Goal: Contribute content

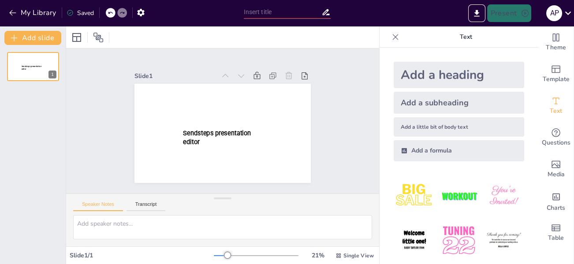
type input "New Sendsteps"
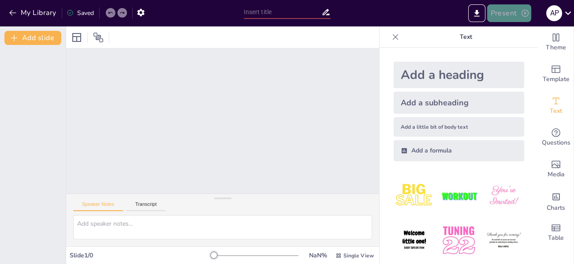
click at [518, 11] on button "Present" at bounding box center [509, 13] width 44 height 18
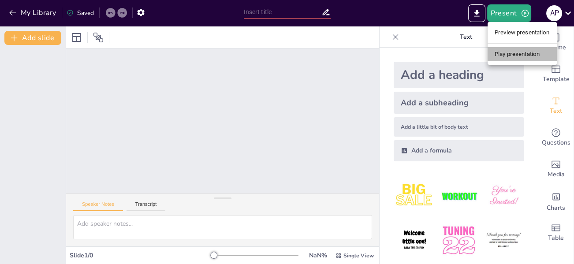
click at [498, 54] on li "Play presentation" at bounding box center [521, 54] width 69 height 14
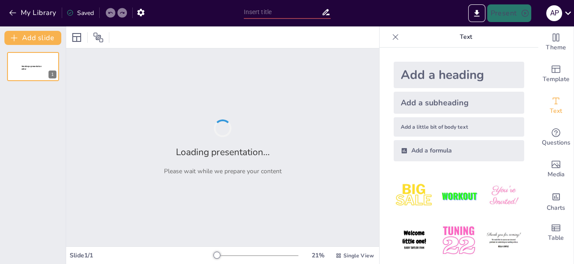
type input "Formación y Capacitación en el Manejo de Hallazgos Arqueológicos Prehistóricos"
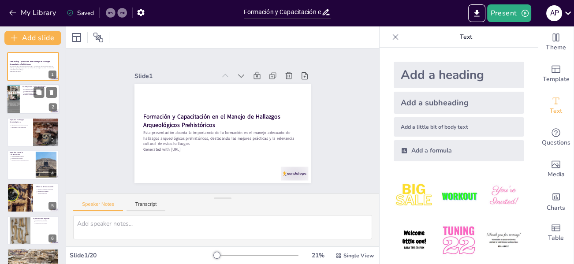
click at [33, 95] on p "Impacto en la identidad" at bounding box center [41, 95] width 33 height 2
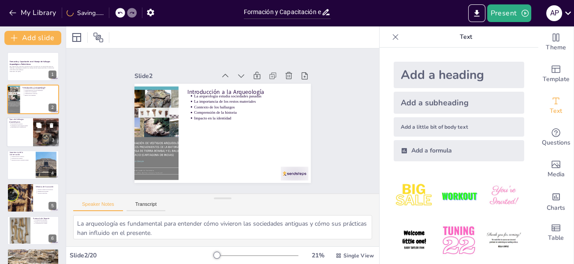
click at [34, 141] on div at bounding box center [46, 131] width 26 height 37
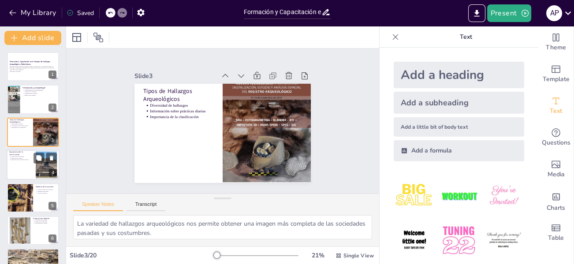
click at [38, 167] on div at bounding box center [46, 165] width 48 height 27
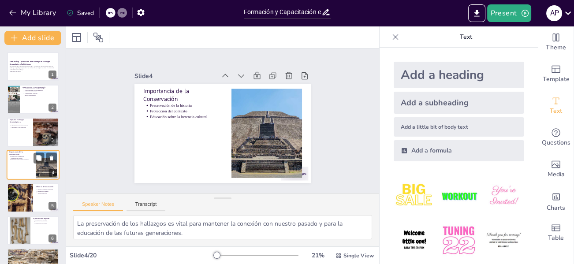
scroll to position [10, 0]
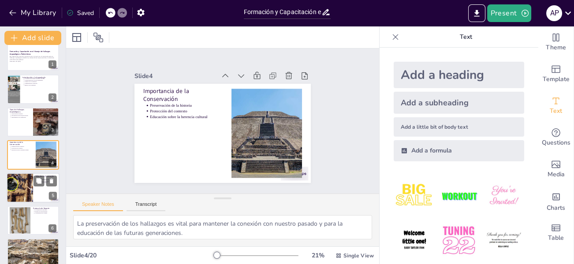
click at [35, 190] on div at bounding box center [33, 188] width 53 height 30
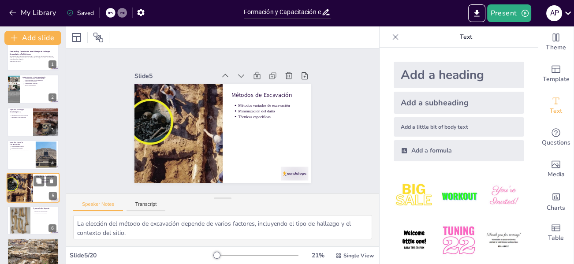
scroll to position [43, 0]
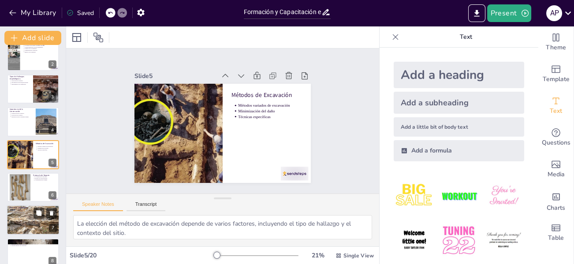
click at [37, 220] on div at bounding box center [33, 219] width 53 height 35
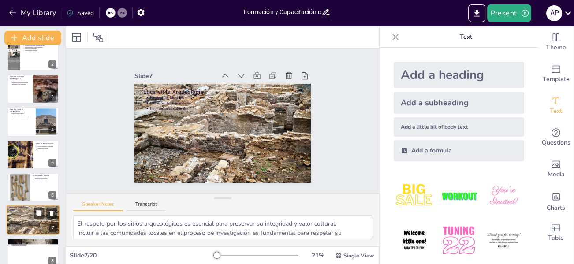
scroll to position [108, 0]
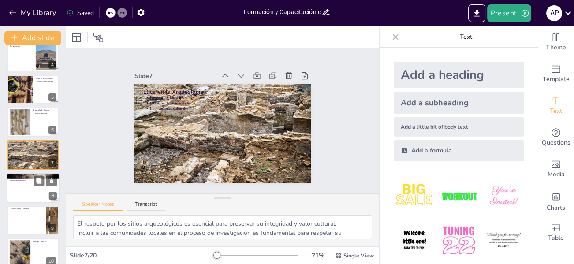
click at [31, 196] on div at bounding box center [33, 188] width 53 height 30
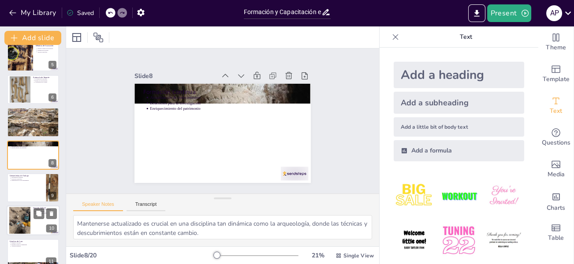
click at [19, 217] on div at bounding box center [19, 220] width 27 height 27
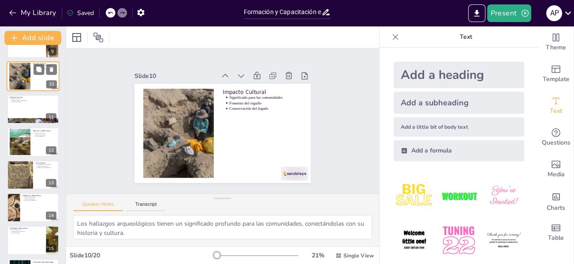
scroll to position [295, 0]
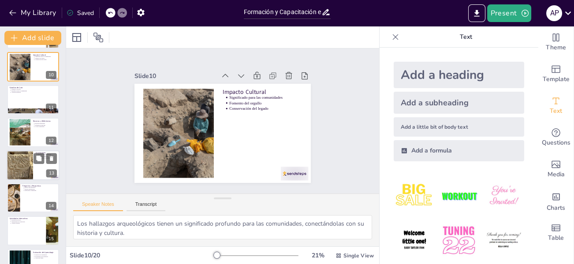
click at [23, 162] on div at bounding box center [20, 165] width 26 height 33
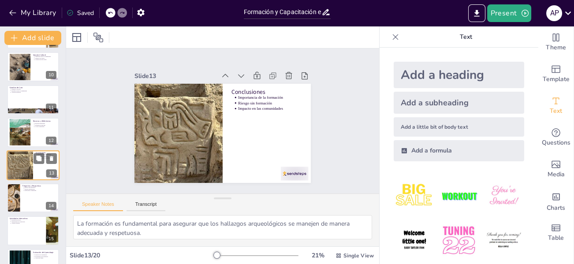
scroll to position [305, 0]
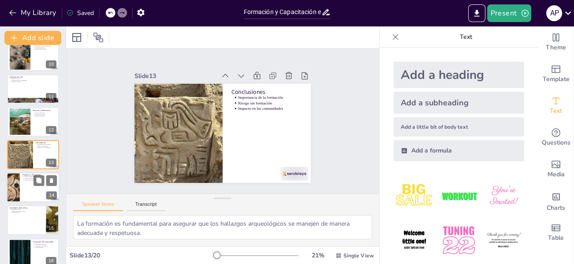
click at [29, 190] on div at bounding box center [33, 187] width 53 height 30
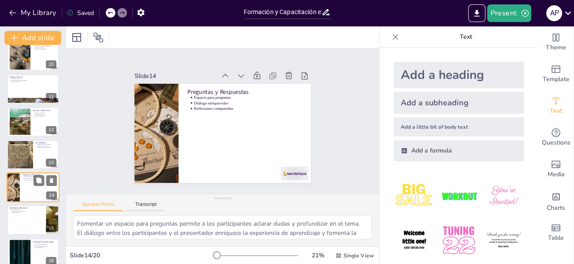
scroll to position [338, 0]
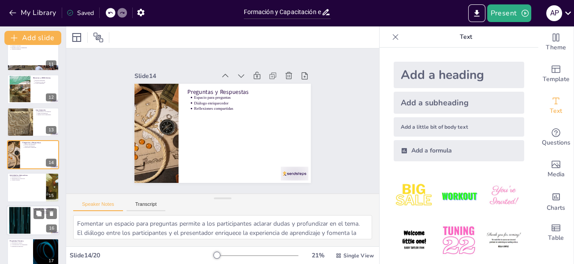
click at [26, 215] on div at bounding box center [20, 220] width 48 height 27
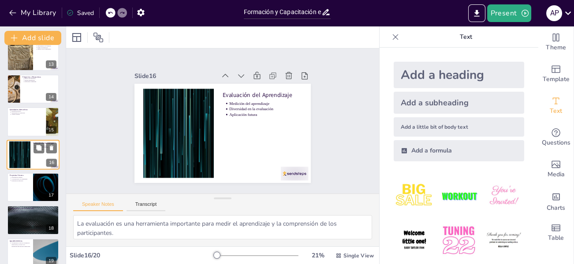
scroll to position [447, 0]
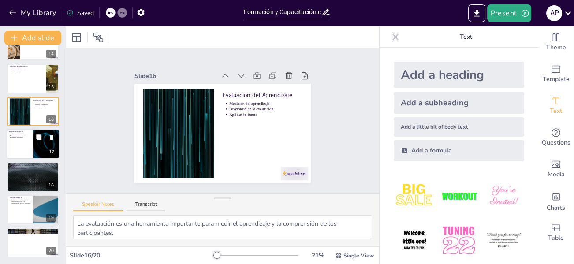
click at [23, 134] on p "Investigación continua" at bounding box center [20, 134] width 19 height 2
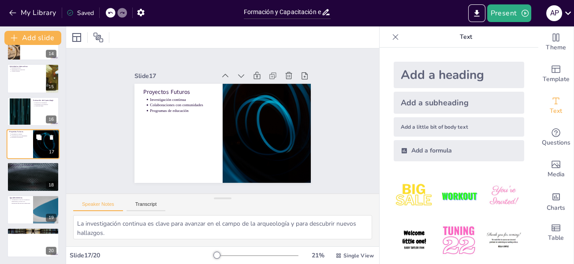
scroll to position [436, 0]
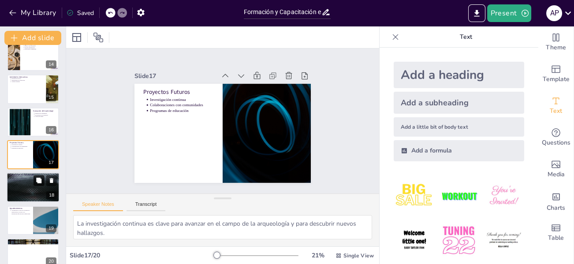
click at [38, 182] on icon at bounding box center [38, 180] width 5 height 5
type textarea "Participar como voluntario permite a los interesados involucrarse activamente e…"
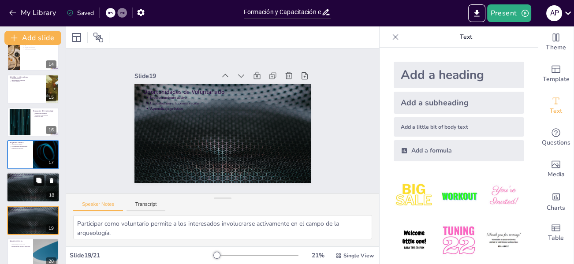
scroll to position [480, 0]
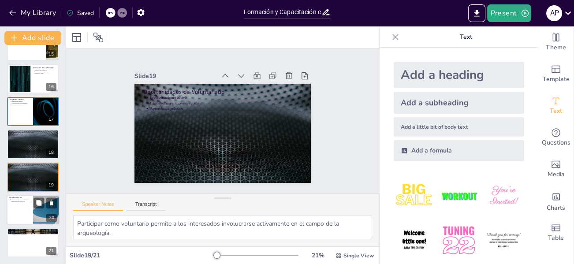
click at [31, 213] on div at bounding box center [33, 210] width 53 height 30
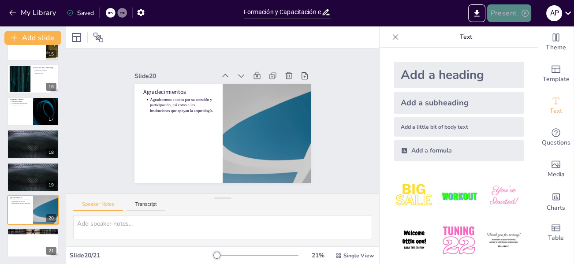
click at [527, 12] on icon "button" at bounding box center [525, 13] width 9 height 9
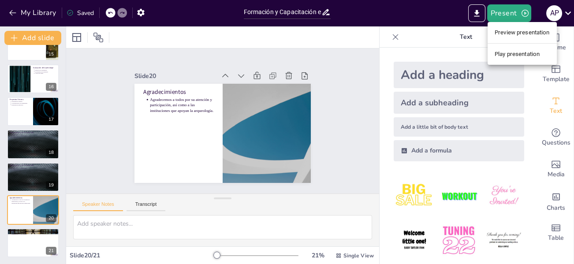
click at [508, 52] on li "Play presentation" at bounding box center [521, 54] width 69 height 14
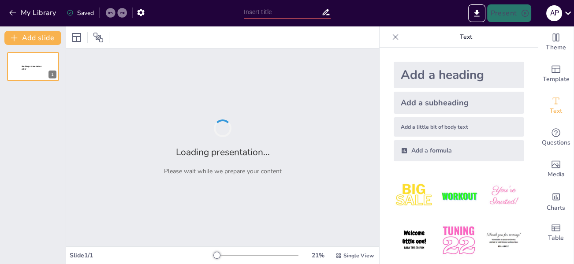
type input "Formación y Capacitación en el Manejo de Hallazgos Arqueológicos Prehistóricos"
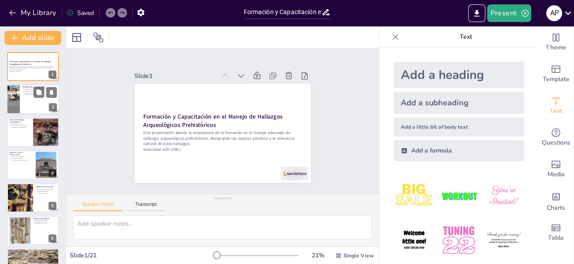
click at [34, 97] on div at bounding box center [44, 92] width 23 height 11
type textarea "La arqueología es fundamental para entender cómo vivieron las sociedades antigu…"
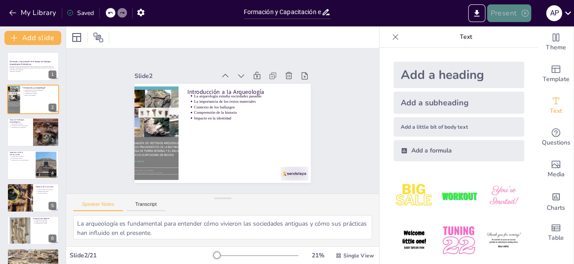
click at [524, 12] on icon "button" at bounding box center [524, 13] width 7 height 7
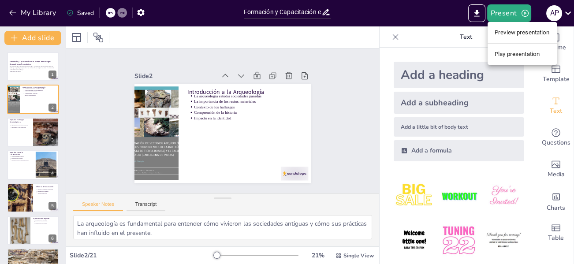
click at [515, 31] on li "Preview presentation" at bounding box center [521, 33] width 69 height 14
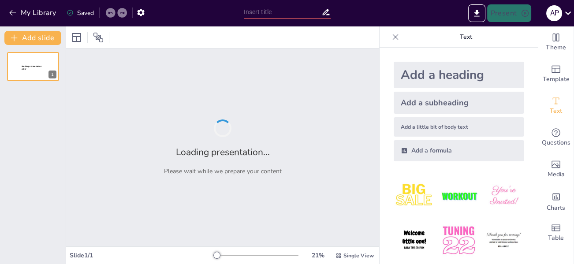
type input "Formación y Capacitación en el Manejo de Hallazgos Arqueológicos Prehistóricos"
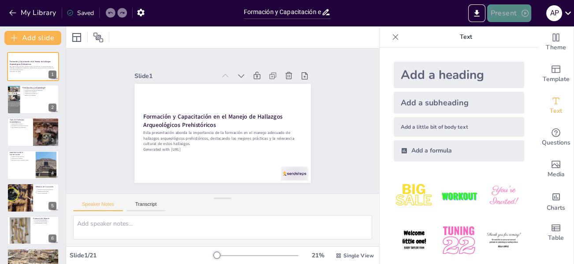
click at [525, 13] on icon "button" at bounding box center [524, 13] width 7 height 7
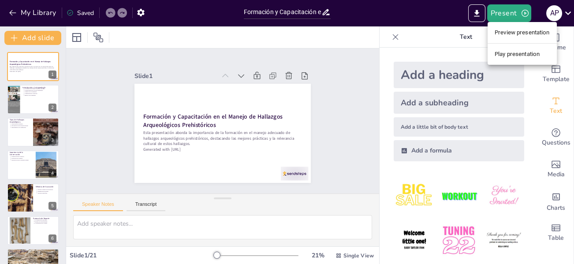
click at [511, 58] on li "Play presentation" at bounding box center [521, 54] width 69 height 14
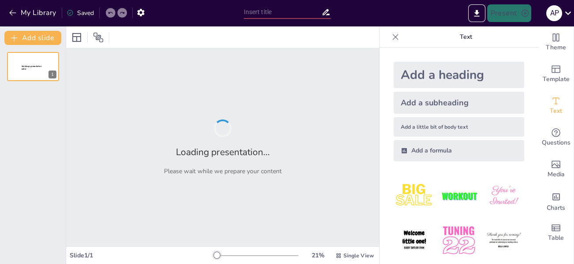
type input "Formación y Capacitación en el Manejo de Hallazgos Arqueológicos Prehistóricos"
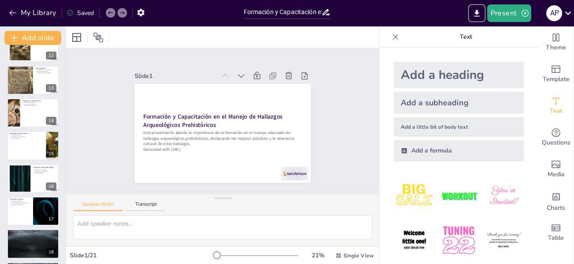
scroll to position [480, 0]
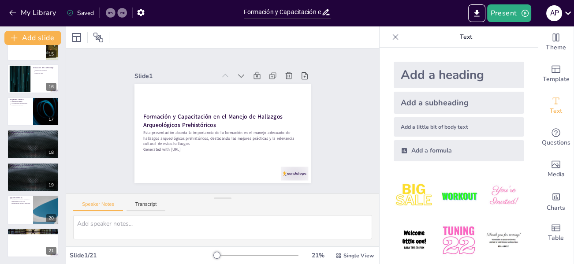
click at [87, 11] on div "Saved" at bounding box center [80, 13] width 27 height 8
click at [391, 33] on icon at bounding box center [395, 37] width 9 height 9
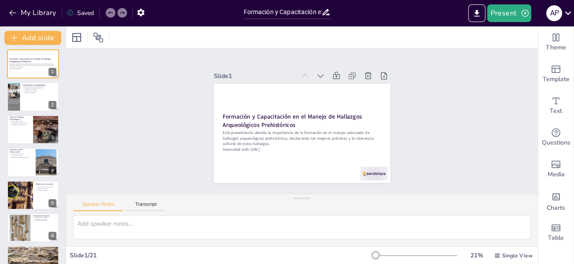
scroll to position [0, 0]
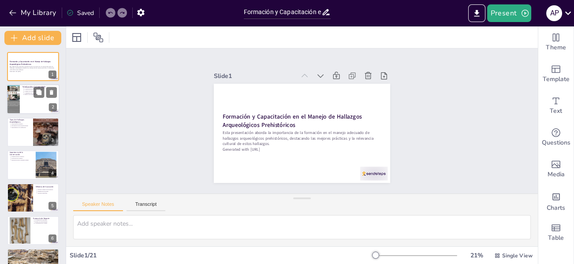
click at [22, 92] on ul "La arqueología estudia sociedades pasadas La importancia de los restos material…" at bounding box center [39, 91] width 34 height 8
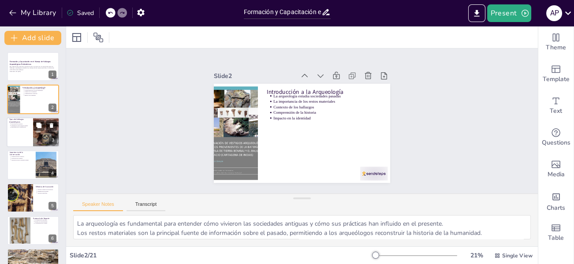
click at [26, 134] on div at bounding box center [33, 132] width 53 height 30
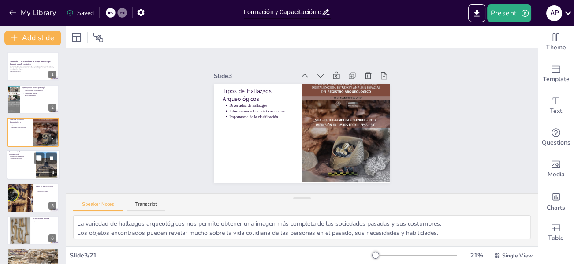
click at [30, 166] on div at bounding box center [33, 165] width 53 height 30
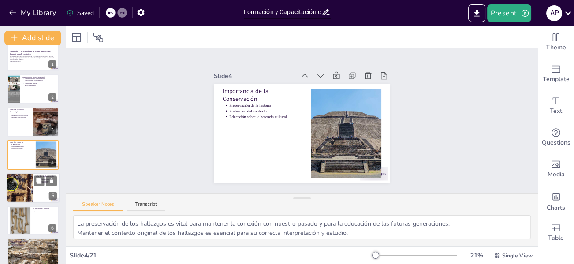
click at [31, 185] on div at bounding box center [19, 188] width 53 height 30
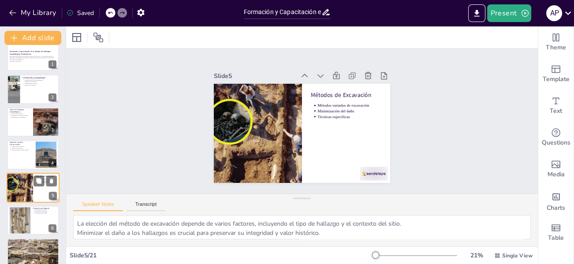
scroll to position [43, 0]
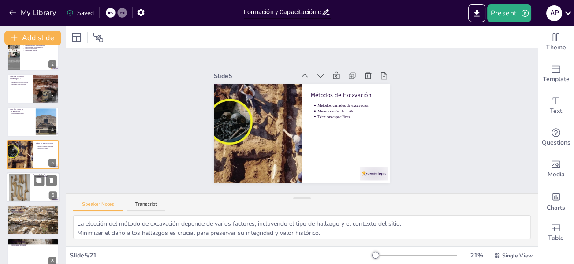
click at [20, 189] on div at bounding box center [19, 187] width 21 height 30
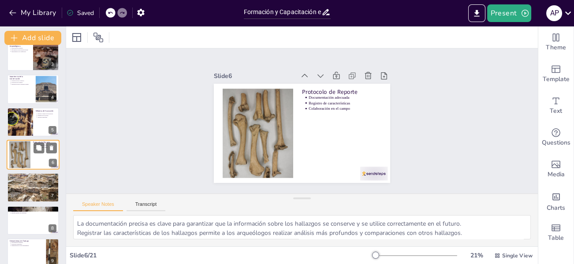
scroll to position [120, 0]
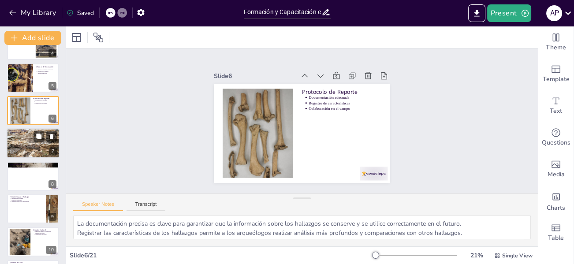
click at [26, 139] on div at bounding box center [33, 143] width 53 height 35
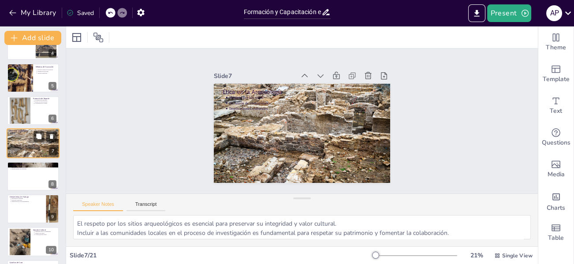
scroll to position [108, 0]
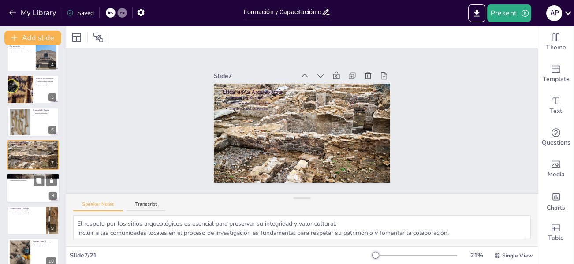
click at [27, 190] on div at bounding box center [33, 188] width 53 height 30
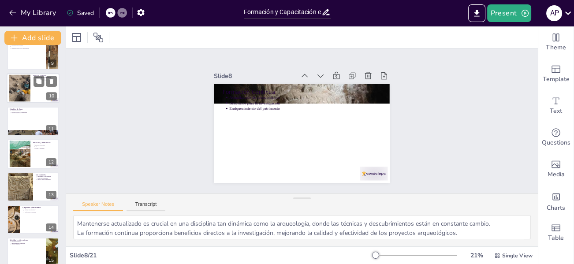
click at [26, 86] on div at bounding box center [19, 88] width 27 height 27
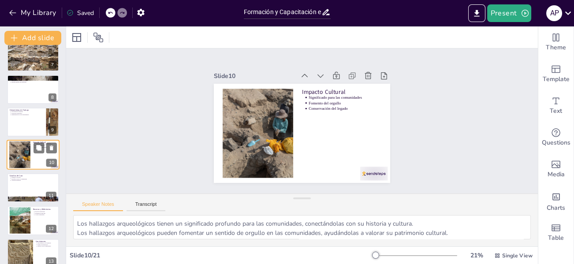
scroll to position [251, 0]
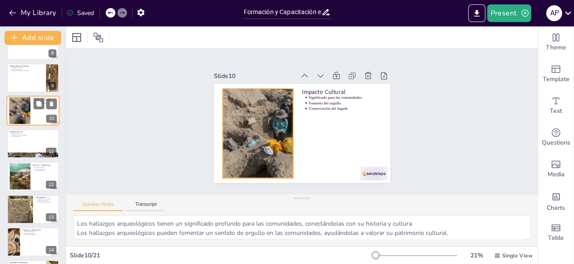
click at [27, 116] on div at bounding box center [19, 110] width 27 height 27
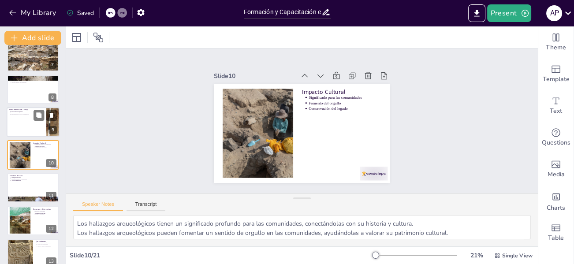
click at [26, 122] on div at bounding box center [33, 122] width 53 height 30
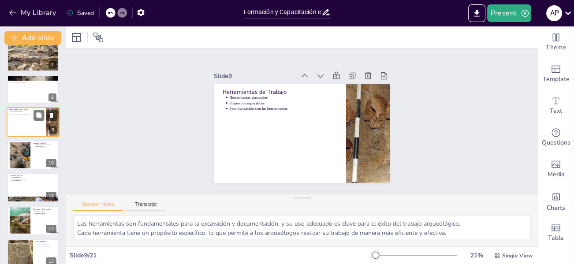
scroll to position [174, 0]
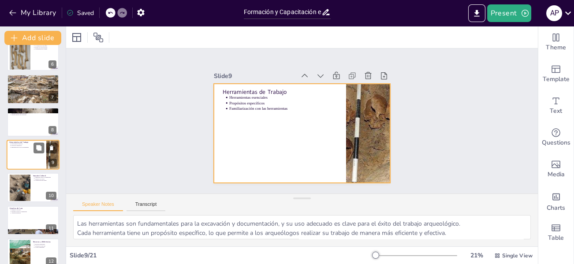
click at [26, 149] on div at bounding box center [33, 155] width 53 height 30
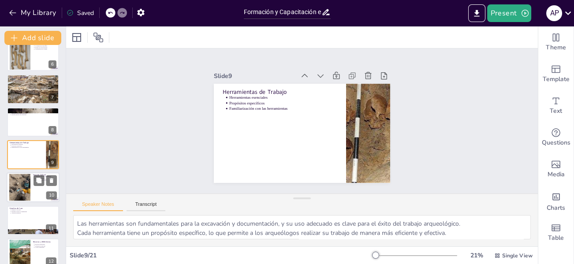
click at [22, 181] on div at bounding box center [19, 187] width 27 height 27
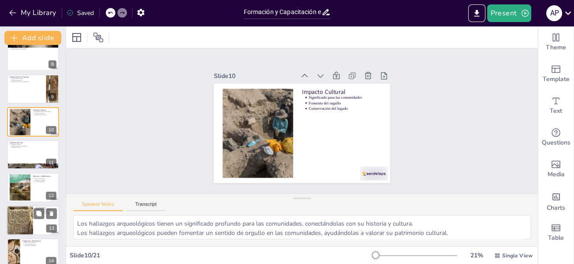
scroll to position [295, 0]
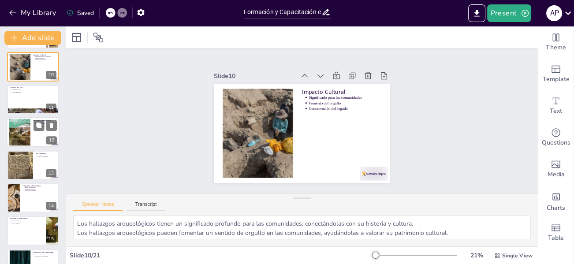
click at [23, 139] on div at bounding box center [20, 132] width 36 height 27
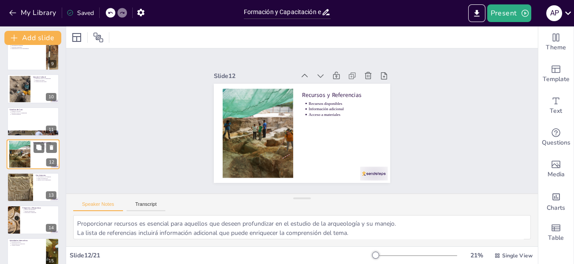
scroll to position [317, 0]
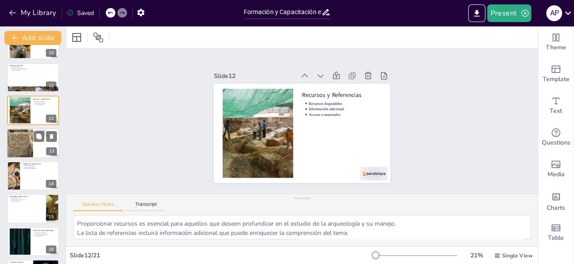
click at [22, 138] on div at bounding box center [20, 142] width 26 height 33
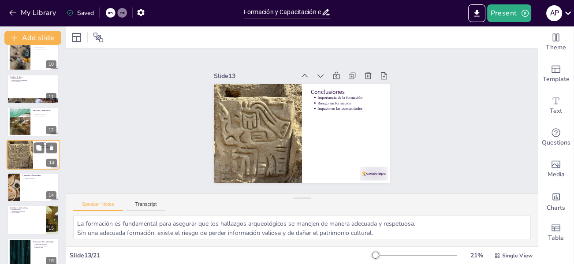
scroll to position [350, 0]
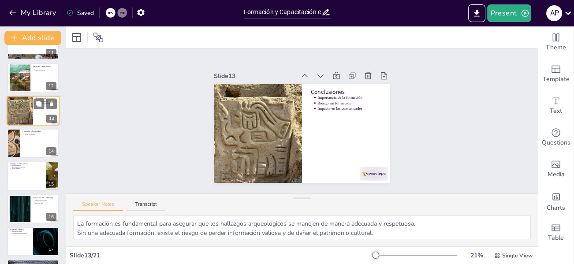
click at [22, 138] on div at bounding box center [33, 143] width 52 height 29
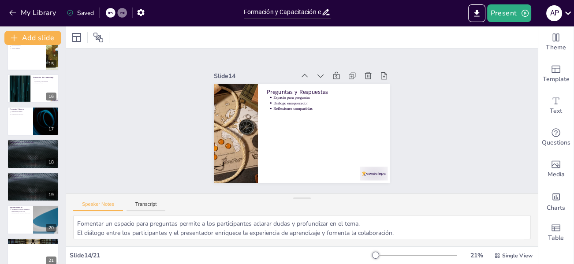
scroll to position [470, 0]
click at [15, 91] on div at bounding box center [20, 87] width 48 height 27
type textarea "La evaluación es una herramienta importante para medir el aprendizaje y la comp…"
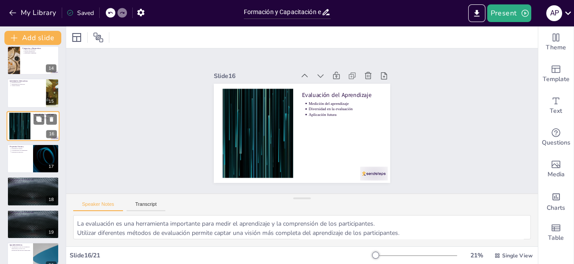
scroll to position [448, 0]
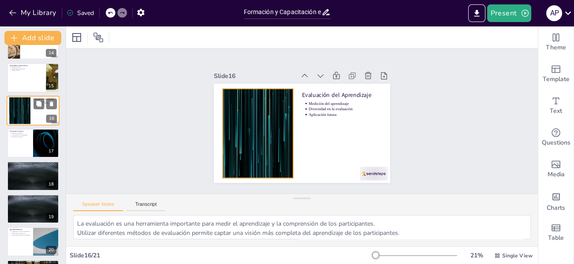
click at [17, 112] on div at bounding box center [20, 110] width 48 height 27
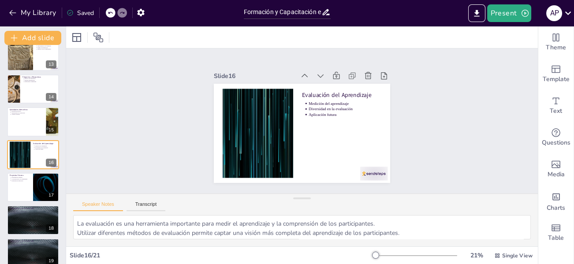
click at [73, 11] on icon at bounding box center [70, 12] width 7 height 7
click at [30, 11] on button "My Library" at bounding box center [33, 13] width 53 height 14
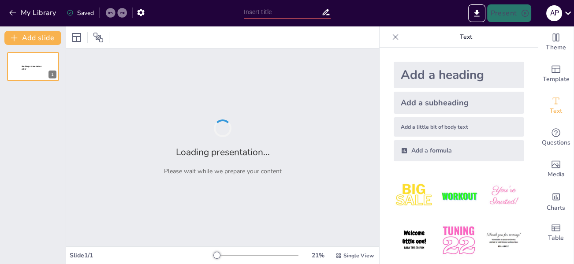
type input "Importancia de la Formación en Gestión de Hallazgos Arqueológicos Fortuitos"
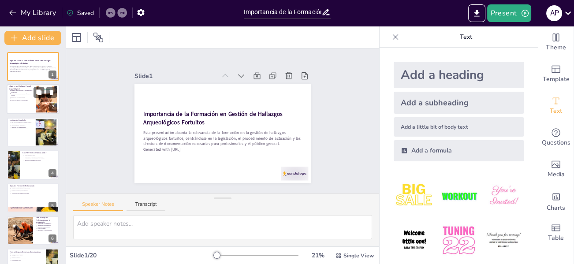
click at [19, 97] on p "Riesgos de una mala gestión." at bounding box center [22, 98] width 22 height 2
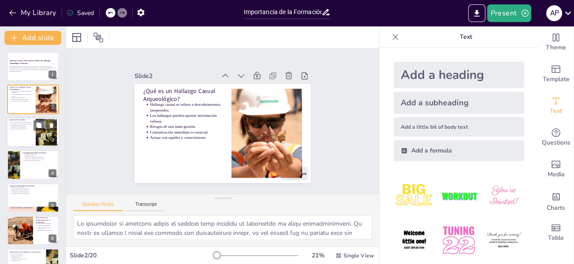
click at [34, 131] on div at bounding box center [33, 132] width 53 height 30
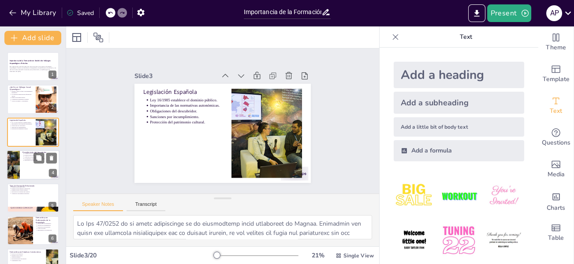
drag, startPoint x: 22, startPoint y: 158, endPoint x: 52, endPoint y: 163, distance: 31.3
click at [21, 158] on div at bounding box center [33, 165] width 53 height 30
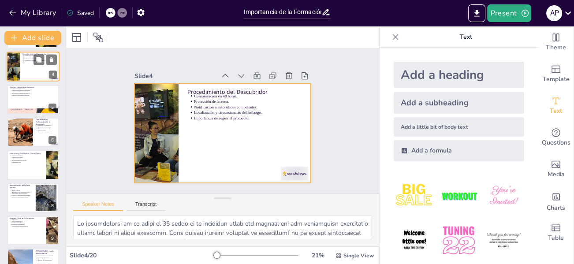
scroll to position [54, 0]
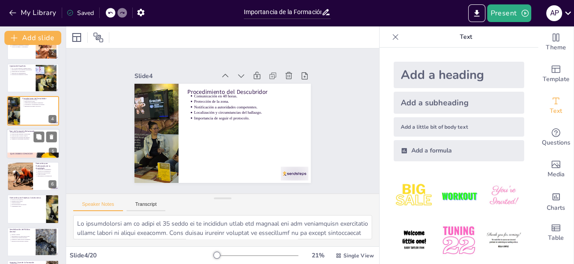
click at [18, 141] on div at bounding box center [33, 144] width 53 height 30
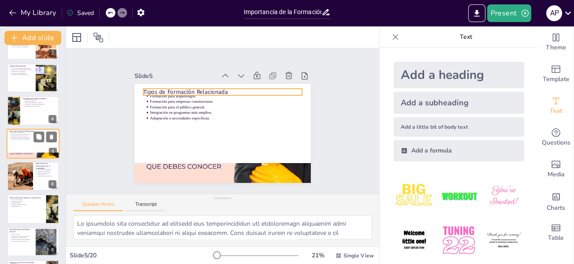
scroll to position [43, 0]
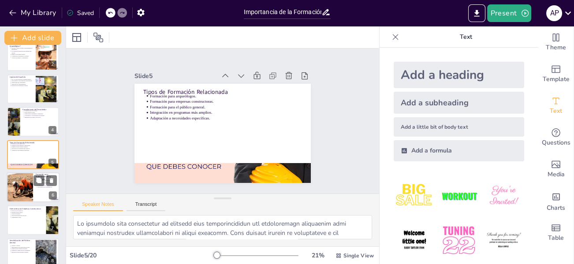
click at [18, 186] on div at bounding box center [20, 187] width 58 height 30
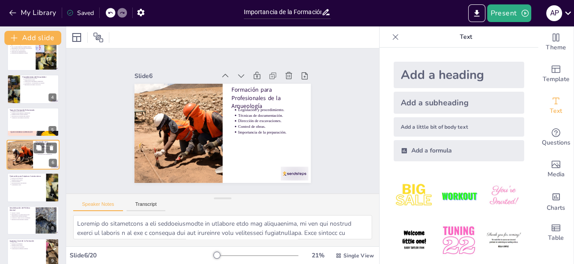
scroll to position [120, 0]
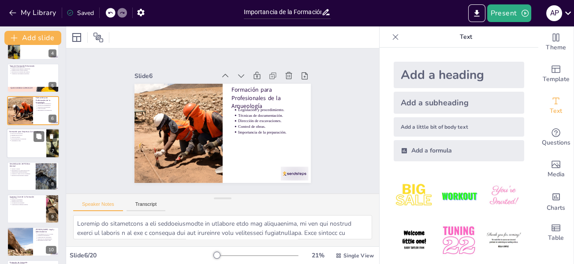
click at [22, 141] on div at bounding box center [33, 144] width 53 height 30
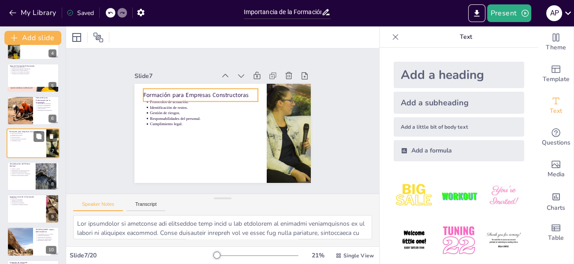
scroll to position [108, 0]
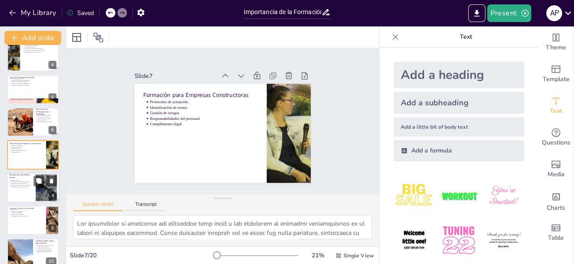
click at [15, 184] on p "Fomentar el respeto hacia el patrimonio." at bounding box center [22, 185] width 22 height 2
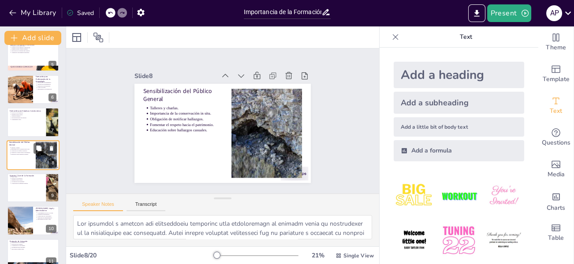
scroll to position [185, 0]
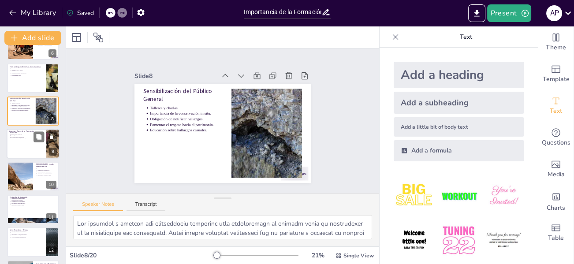
click at [21, 149] on div at bounding box center [33, 144] width 53 height 30
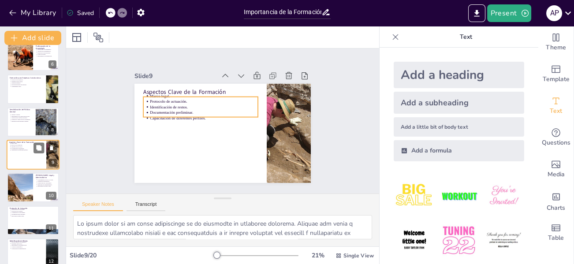
scroll to position [218, 0]
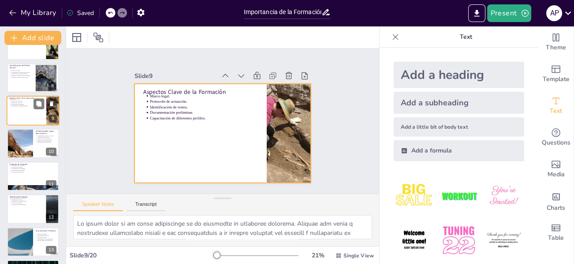
click at [22, 117] on div at bounding box center [33, 111] width 53 height 30
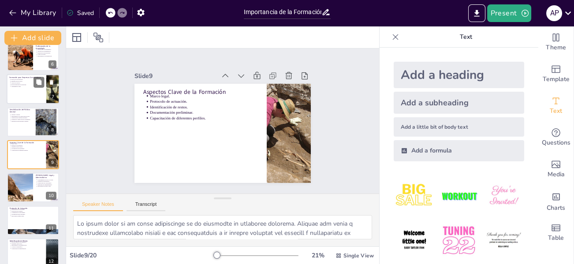
click at [17, 125] on div at bounding box center [33, 122] width 52 height 29
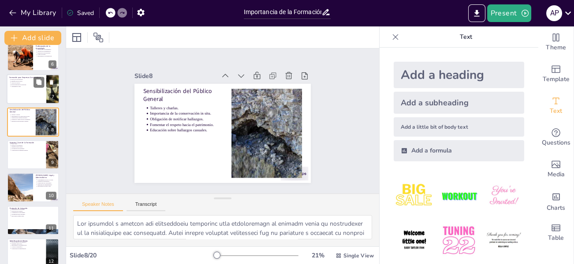
scroll to position [141, 0]
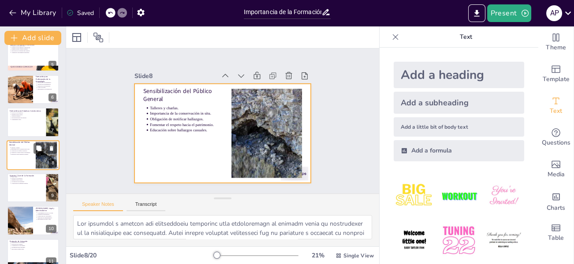
click at [13, 159] on div at bounding box center [33, 155] width 53 height 30
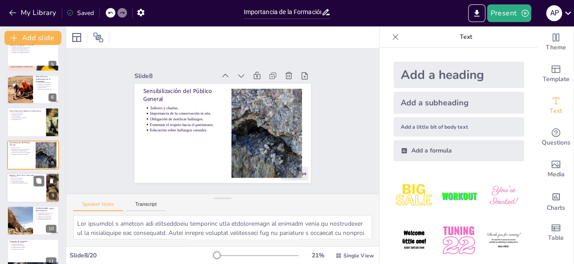
click at [21, 185] on div at bounding box center [33, 188] width 53 height 30
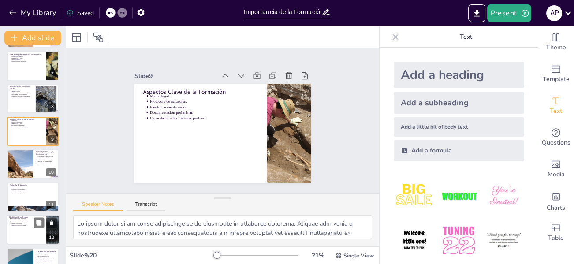
scroll to position [262, 0]
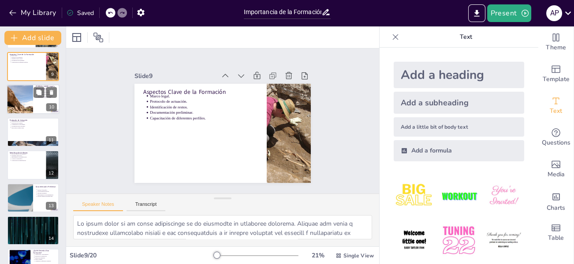
click at [22, 100] on div at bounding box center [20, 100] width 58 height 30
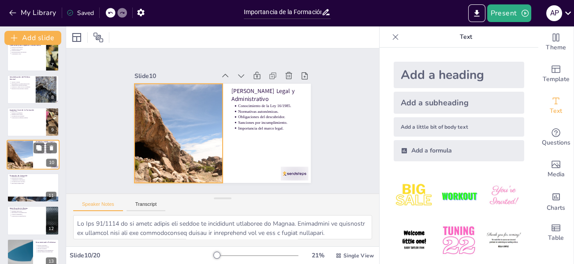
click at [15, 149] on div at bounding box center [20, 155] width 58 height 30
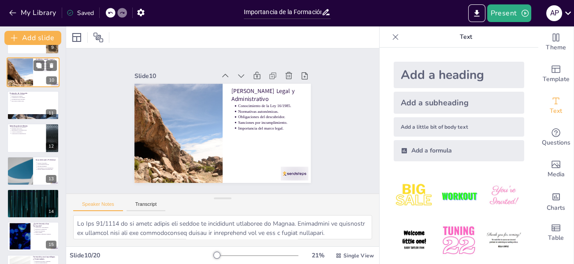
scroll to position [295, 0]
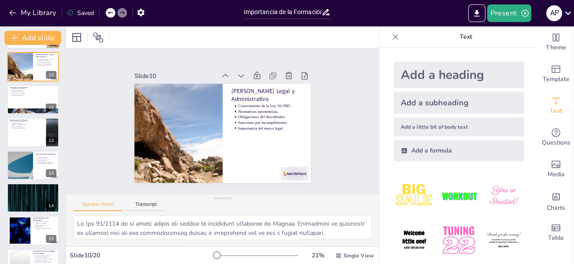
click at [22, 94] on p "Intervención arqueológica." at bounding box center [33, 95] width 45 height 2
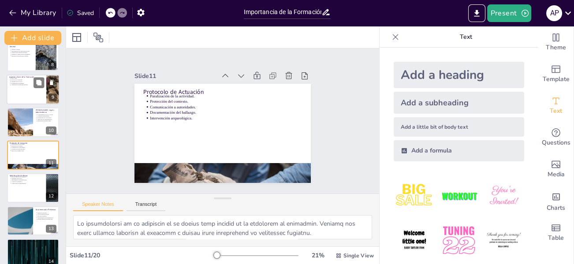
scroll to position [327, 0]
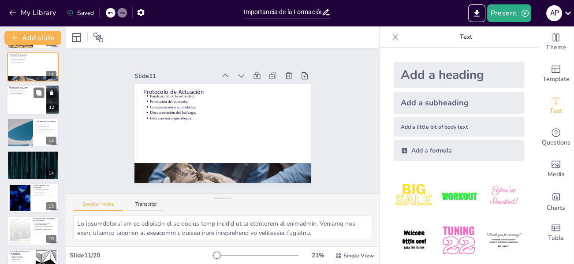
click at [18, 94] on p "Capacitación en identificación." at bounding box center [27, 95] width 33 height 2
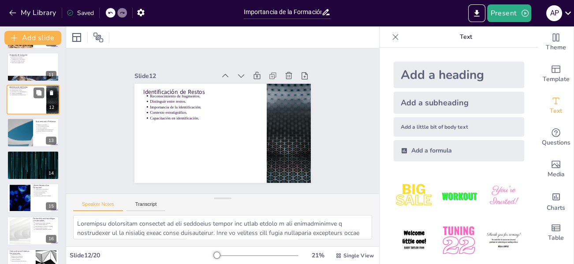
scroll to position [273, 0]
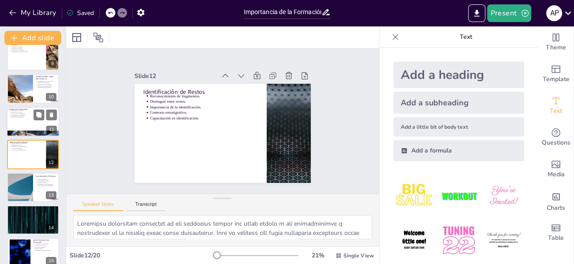
click at [21, 118] on div at bounding box center [33, 122] width 53 height 30
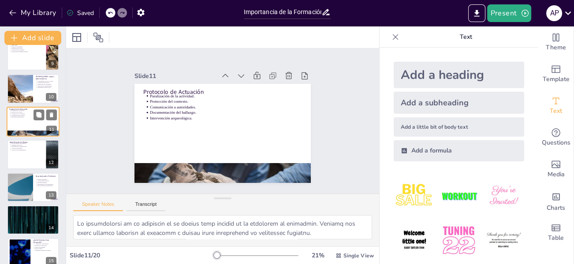
scroll to position [239, 0]
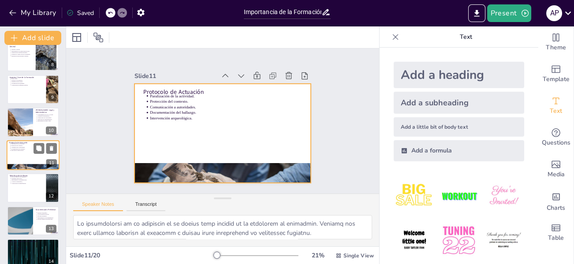
click at [27, 153] on div at bounding box center [33, 155] width 53 height 30
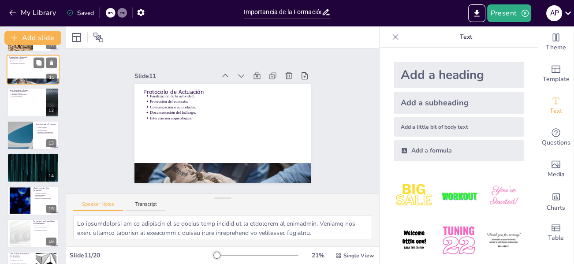
scroll to position [327, 0]
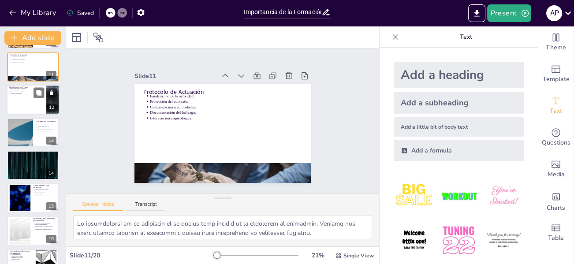
click at [23, 95] on p "Capacitación en identificación." at bounding box center [27, 95] width 33 height 2
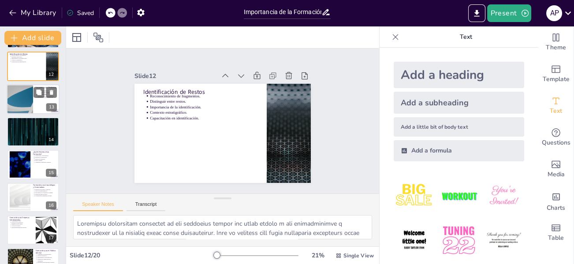
scroll to position [317, 0]
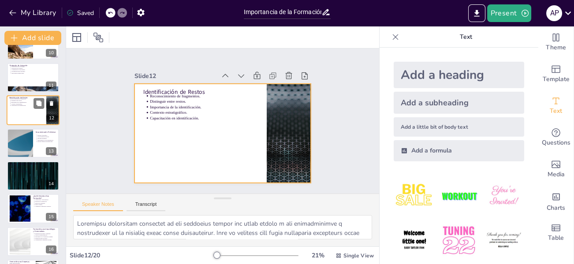
click at [23, 108] on div at bounding box center [33, 110] width 53 height 30
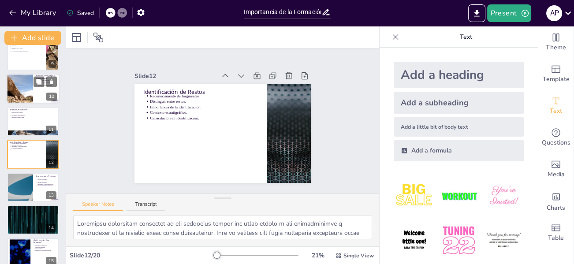
click at [21, 87] on div at bounding box center [20, 89] width 58 height 30
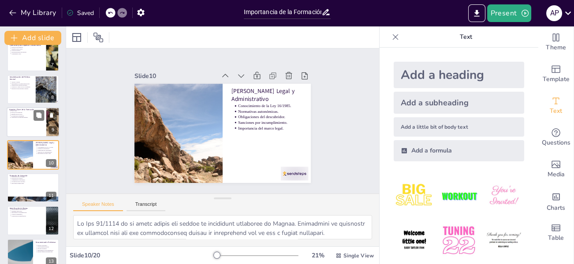
click at [26, 117] on p "Capacitación de diferentes perfiles." at bounding box center [27, 118] width 33 height 2
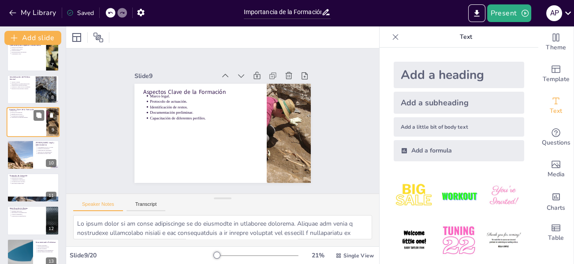
scroll to position [174, 0]
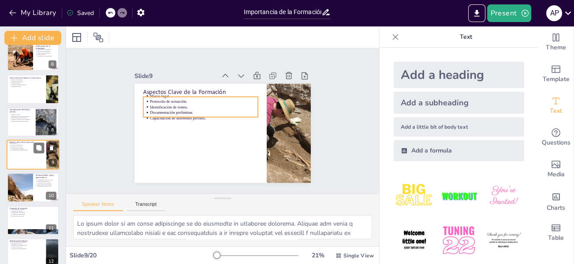
click at [22, 150] on p "Capacitación de diferentes perfiles." at bounding box center [27, 150] width 33 height 2
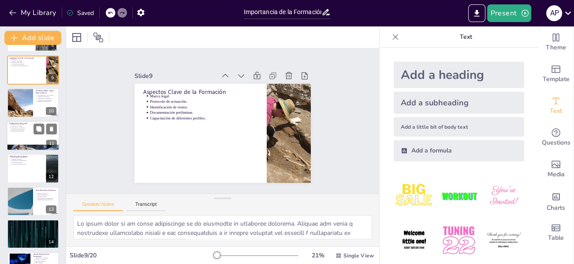
scroll to position [262, 0]
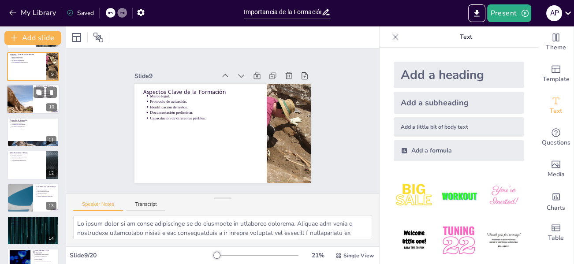
click at [22, 96] on div at bounding box center [20, 100] width 58 height 30
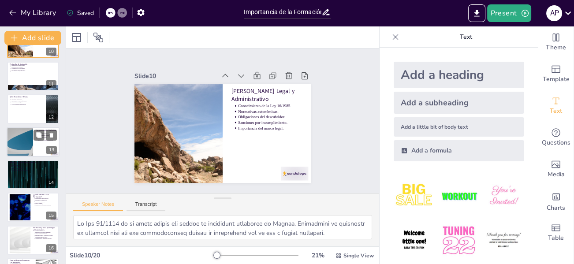
scroll to position [339, 0]
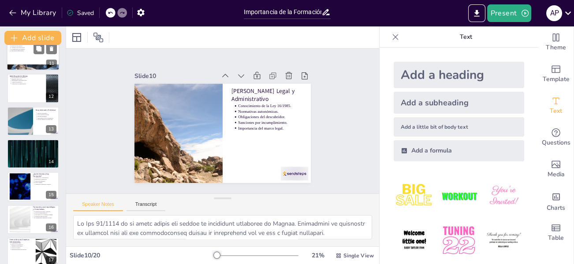
click at [28, 58] on div at bounding box center [33, 56] width 53 height 30
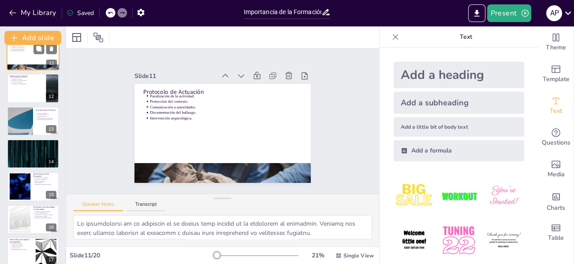
scroll to position [239, 0]
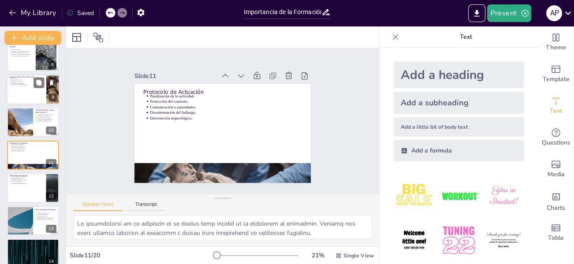
click at [17, 95] on div at bounding box center [33, 89] width 53 height 30
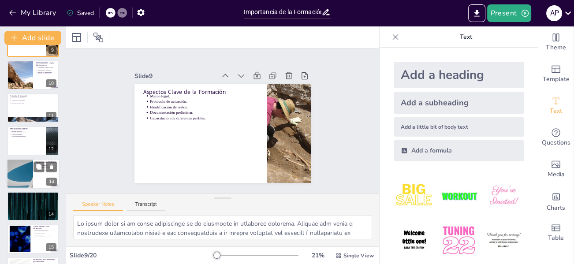
scroll to position [350, 0]
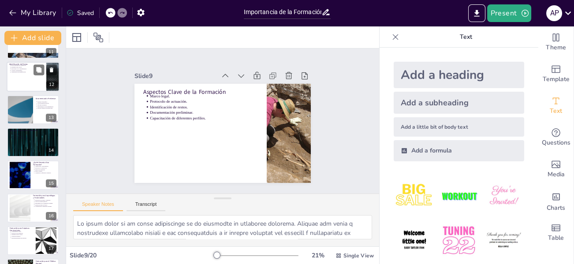
click at [19, 79] on div at bounding box center [33, 77] width 53 height 30
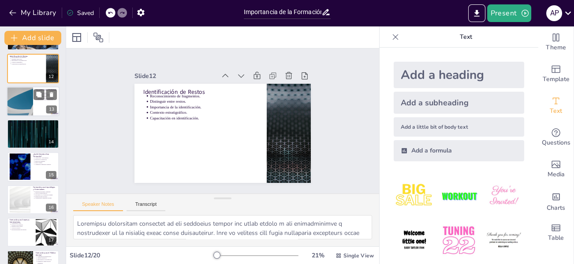
scroll to position [361, 0]
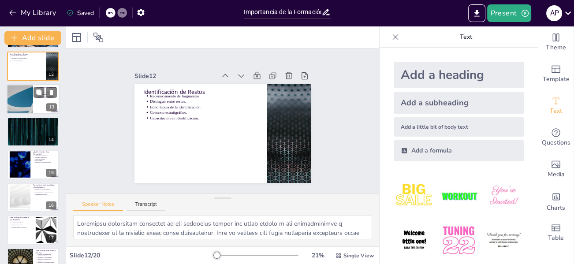
click at [19, 101] on div at bounding box center [19, 99] width 53 height 30
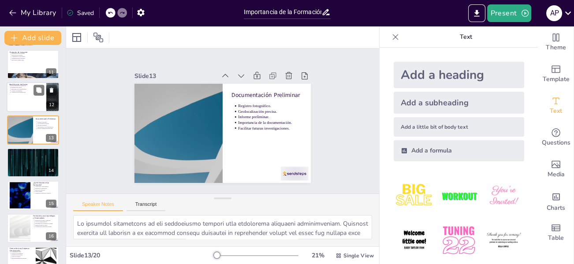
scroll to position [350, 0]
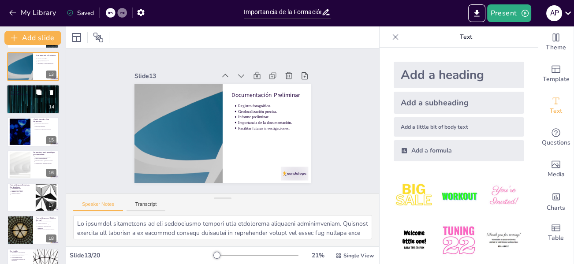
click at [16, 105] on div at bounding box center [33, 99] width 53 height 30
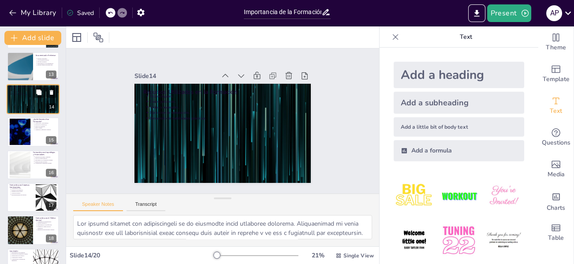
scroll to position [338, 0]
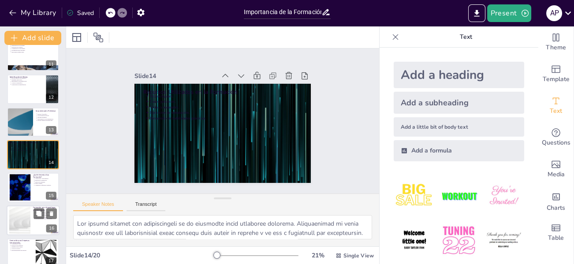
click at [22, 186] on div at bounding box center [19, 188] width 47 height 26
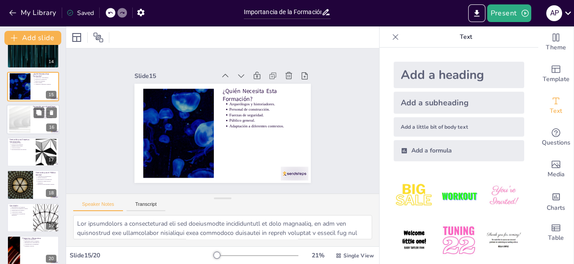
scroll to position [447, 0]
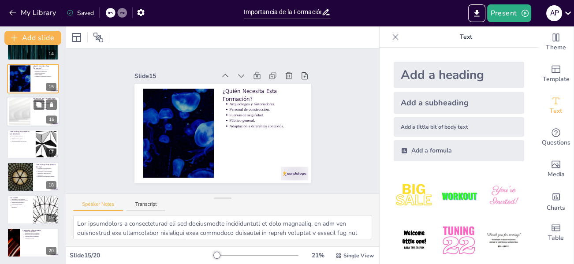
click at [15, 109] on div at bounding box center [20, 111] width 48 height 27
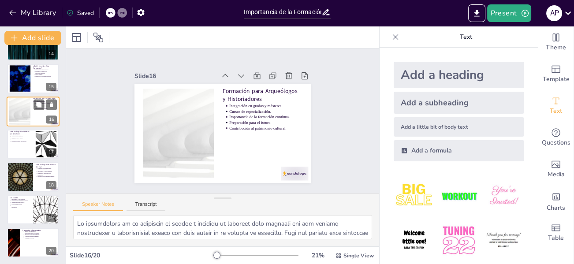
scroll to position [404, 0]
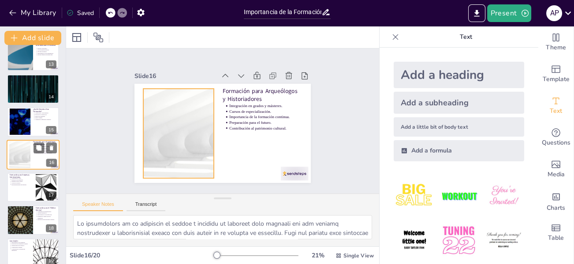
click at [19, 153] on div at bounding box center [20, 154] width 48 height 27
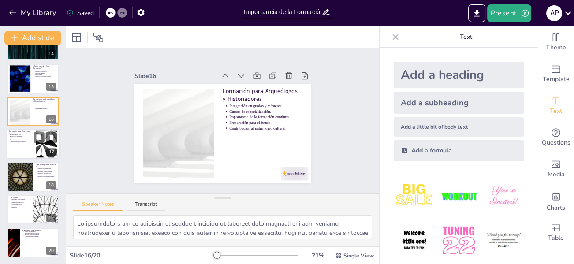
click at [18, 147] on div at bounding box center [33, 144] width 53 height 30
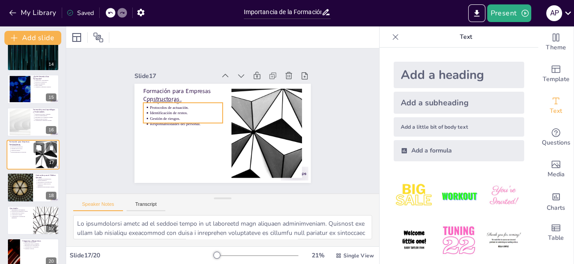
scroll to position [447, 0]
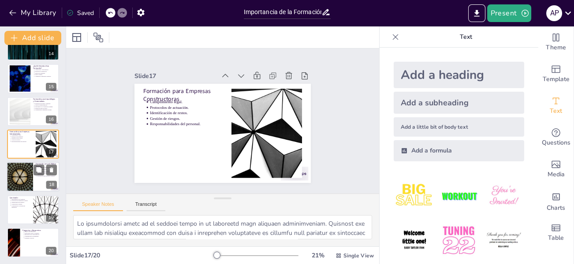
click at [12, 178] on div at bounding box center [19, 177] width 53 height 30
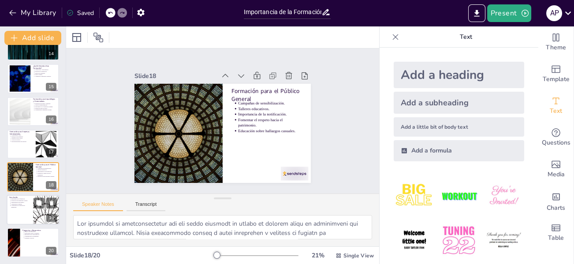
click at [9, 209] on div at bounding box center [33, 210] width 53 height 30
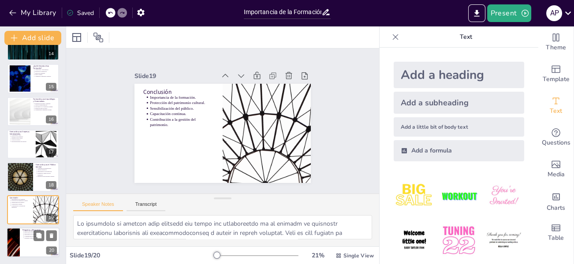
click at [25, 246] on div at bounding box center [33, 242] width 53 height 30
type textarea "Este espacio es una oportunidad para que los participantes clarifiquen dudas y …"
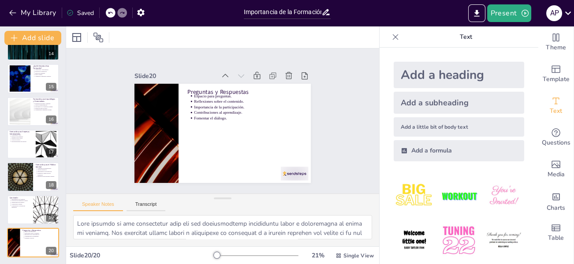
click at [81, 11] on div "Saved" at bounding box center [80, 13] width 27 height 8
click at [393, 37] on icon at bounding box center [396, 37] width 6 height 6
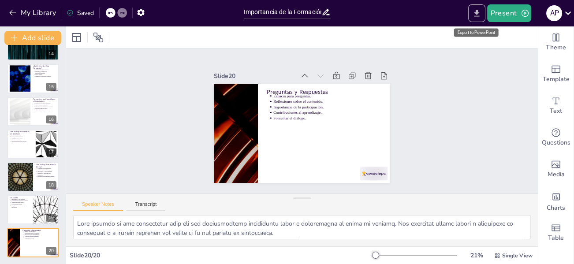
click at [475, 14] on icon "Export to PowerPoint" at bounding box center [476, 13] width 9 height 9
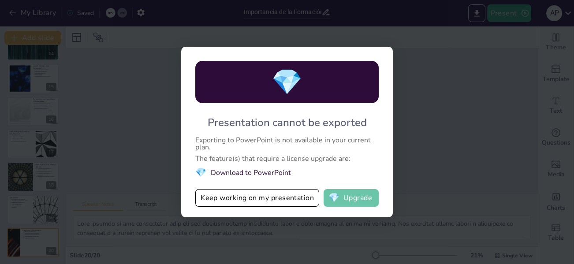
click at [350, 200] on button "💎 Upgrade" at bounding box center [351, 198] width 55 height 18
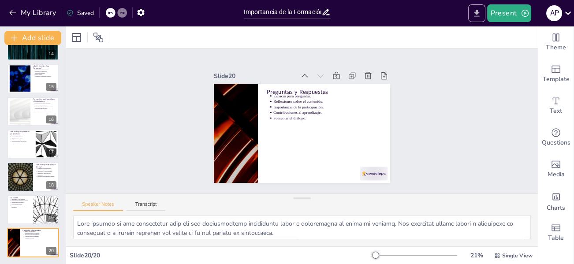
click at [479, 12] on icon "Export to PowerPoint" at bounding box center [476, 13] width 5 height 7
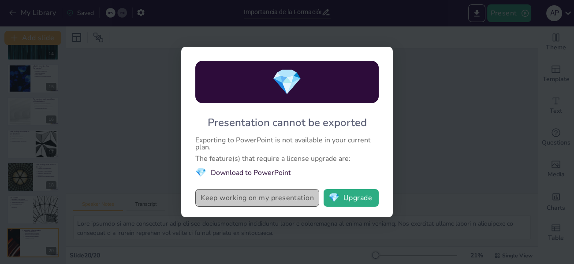
click at [214, 197] on button "Keep working on my presentation" at bounding box center [257, 198] width 124 height 18
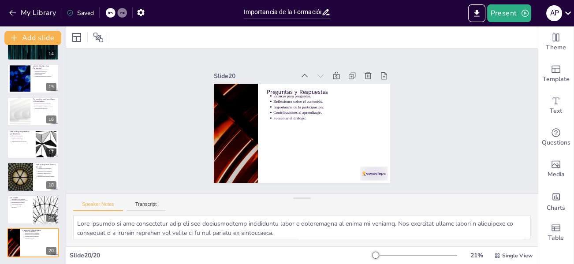
click at [79, 10] on div "Saved" at bounding box center [80, 13] width 27 height 8
click at [523, 13] on icon "button" at bounding box center [525, 13] width 9 height 9
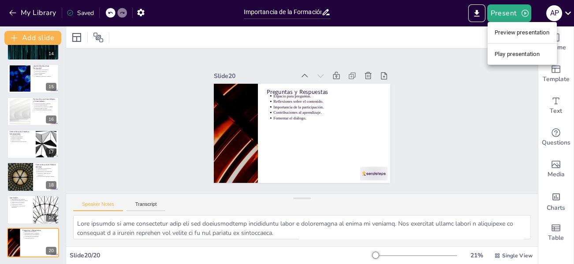
click at [511, 55] on li "Play presentation" at bounding box center [521, 54] width 69 height 14
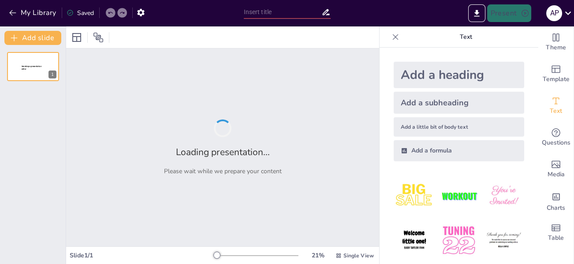
type input "Importancia de la Formación en Gestión de Hallazgos Arqueológicos Fortuitos"
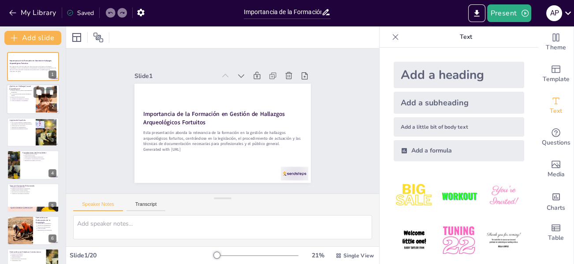
click at [29, 97] on p "Riesgos de una mala gestión." at bounding box center [22, 98] width 22 height 2
type textarea "La definición de hallazgo casual es crucial para entender la naturaleza de esto…"
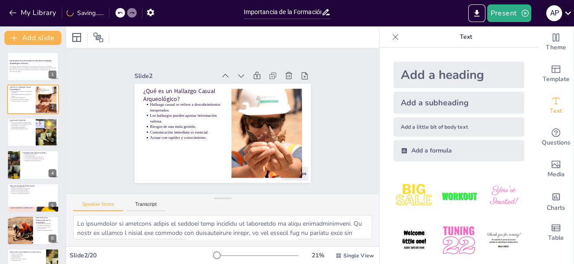
click at [571, 12] on icon at bounding box center [568, 13] width 12 height 12
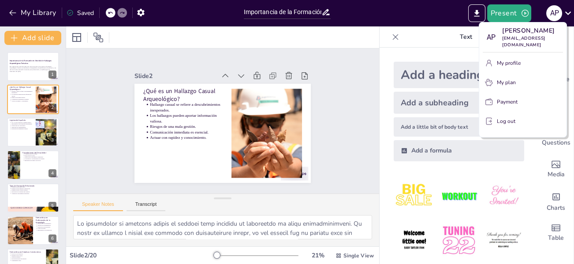
click at [431, 11] on div at bounding box center [287, 132] width 574 height 264
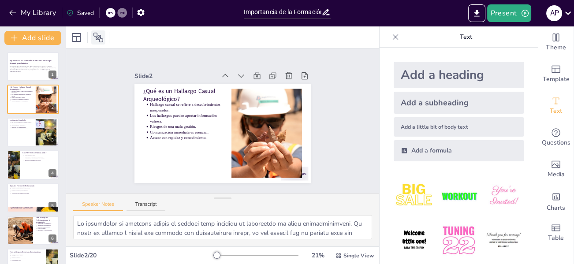
click at [99, 35] on icon at bounding box center [98, 37] width 11 height 11
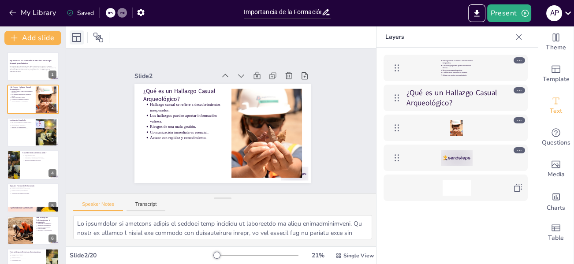
click at [75, 35] on icon at bounding box center [76, 37] width 11 height 11
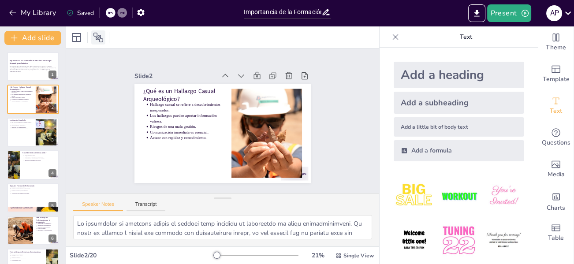
click at [98, 35] on icon at bounding box center [98, 38] width 10 height 10
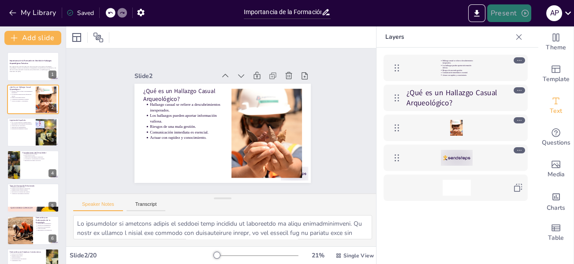
click at [525, 11] on icon "button" at bounding box center [525, 13] width 9 height 9
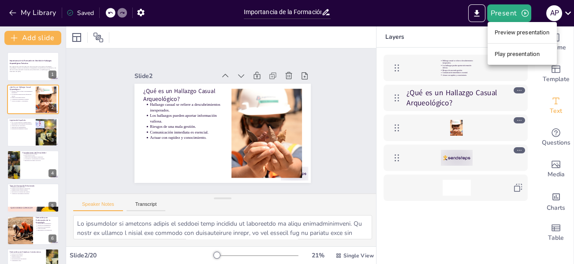
click at [523, 31] on li "Preview presentation" at bounding box center [521, 33] width 69 height 14
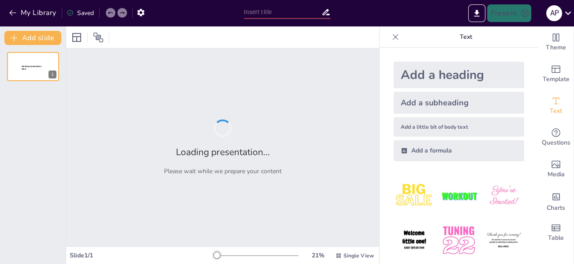
type input "Importancia de la Formación en Gestión de Hallazgos Arqueológicos Fortuitos"
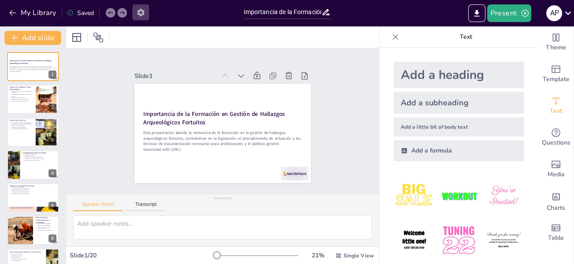
click at [141, 12] on icon "button" at bounding box center [140, 12] width 9 height 9
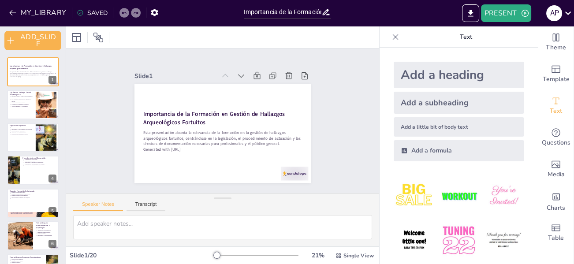
click at [97, 12] on div "SAVED" at bounding box center [92, 13] width 31 height 8
click at [18, 13] on button "MY_LIBRARY" at bounding box center [38, 13] width 63 height 14
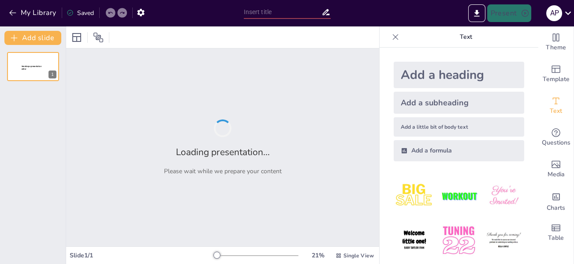
type input "Importancia de la Formación en Gestión de Hallazgos Arqueológicos Fortuitos"
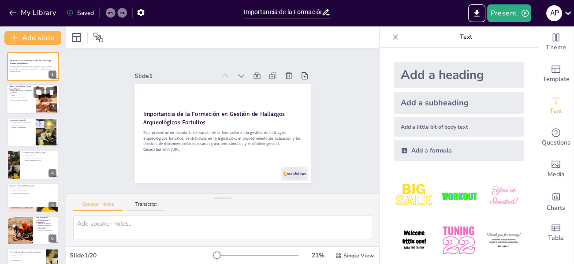
click at [24, 93] on p "Los hallazgos pueden aportar información valiosa." at bounding box center [22, 95] width 22 height 4
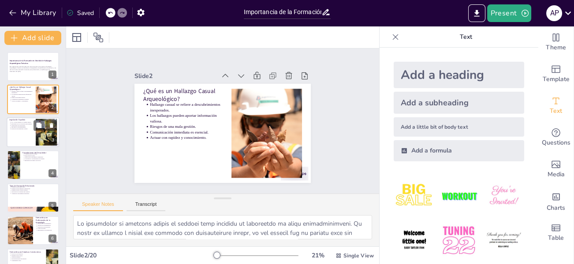
click at [18, 128] on p "Protección del patrimonio cultural." at bounding box center [22, 129] width 22 height 2
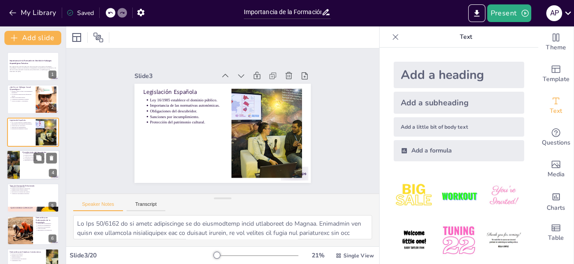
click at [11, 160] on div at bounding box center [13, 165] width 45 height 30
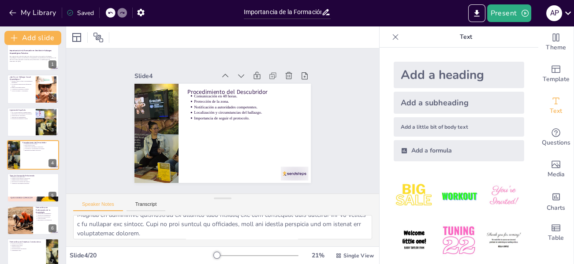
scroll to position [122, 0]
click at [24, 181] on p "Integración en programas más amplios." at bounding box center [34, 182] width 46 height 2
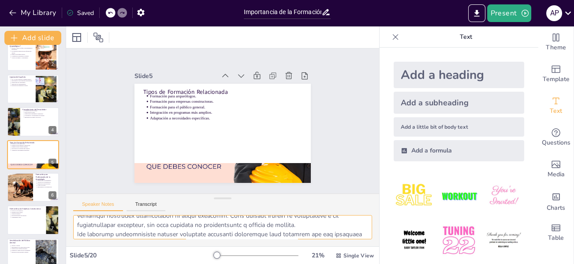
scroll to position [0, 0]
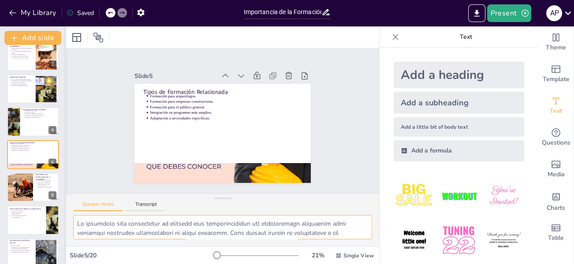
drag, startPoint x: 224, startPoint y: 226, endPoint x: 63, endPoint y: 215, distance: 161.3
click at [60, 214] on div "Document fonts Akatab Recently used Akatab Popular fonts Lato Montserrat Open S…" at bounding box center [287, 145] width 574 height 238
click at [26, 190] on div at bounding box center [20, 187] width 58 height 30
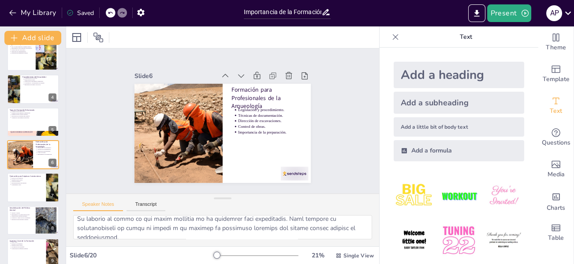
scroll to position [122, 0]
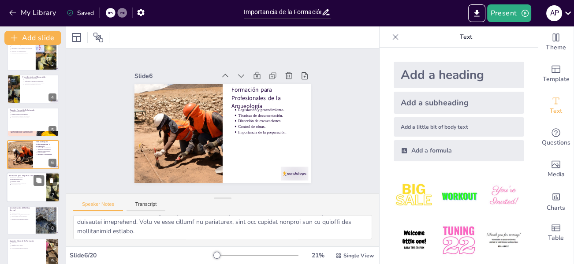
click at [15, 186] on div at bounding box center [33, 188] width 53 height 30
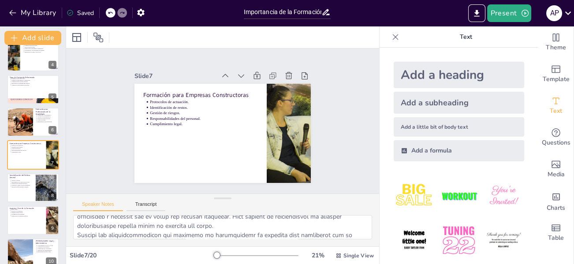
scroll to position [0, 0]
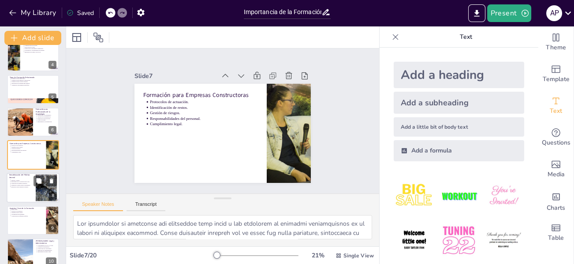
click at [24, 190] on div at bounding box center [33, 188] width 53 height 30
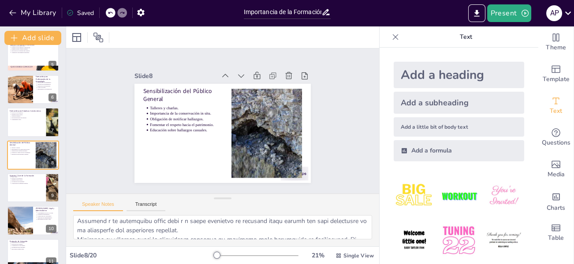
scroll to position [122, 0]
click at [21, 183] on p "Capacitación de diferentes perfiles." at bounding box center [27, 183] width 33 height 2
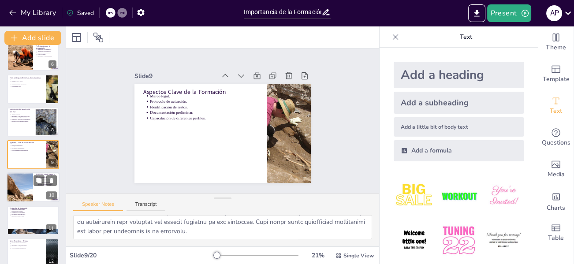
click at [24, 186] on div at bounding box center [20, 188] width 58 height 30
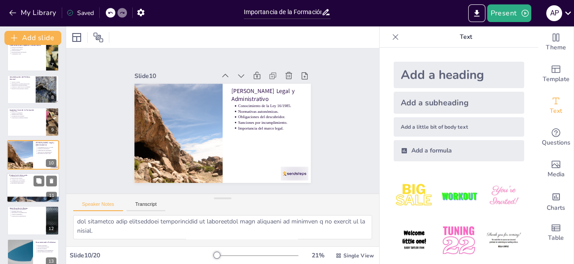
click at [22, 185] on div at bounding box center [33, 188] width 53 height 30
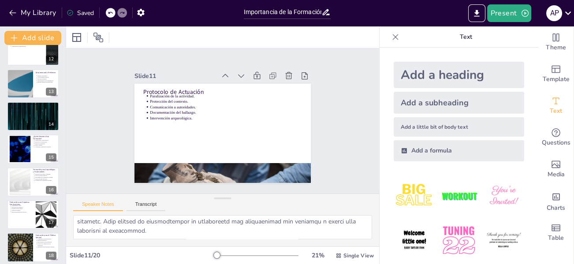
scroll to position [375, 0]
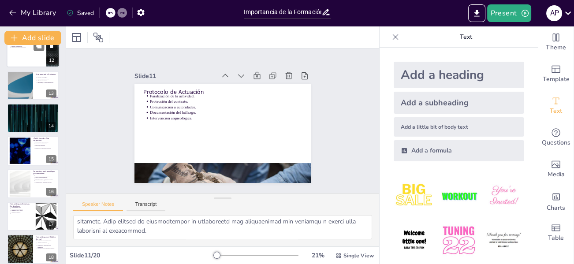
click at [16, 52] on div at bounding box center [33, 52] width 53 height 30
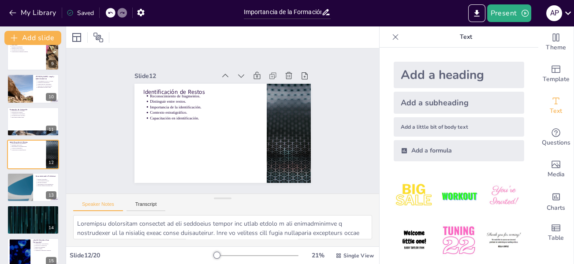
scroll to position [104, 0]
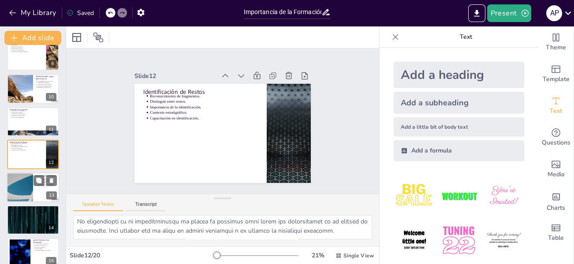
click at [28, 190] on div at bounding box center [19, 187] width 53 height 30
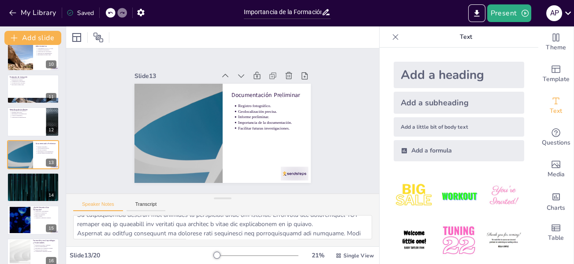
scroll to position [0, 0]
click at [21, 186] on div at bounding box center [33, 187] width 52 height 29
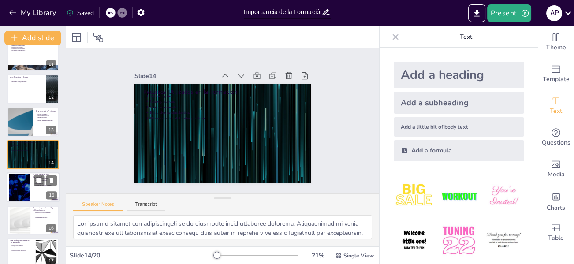
click at [14, 183] on div at bounding box center [20, 187] width 48 height 27
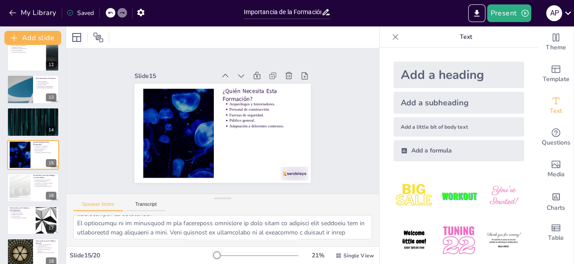
scroll to position [122, 0]
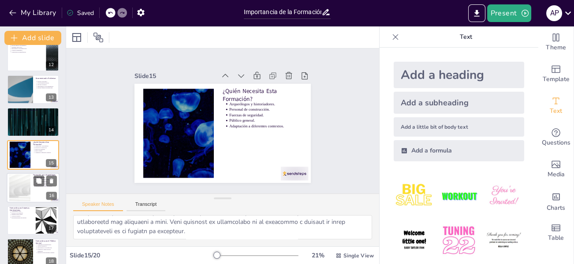
click at [16, 188] on div at bounding box center [20, 187] width 48 height 27
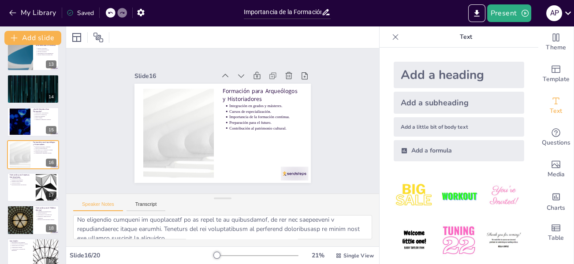
scroll to position [0, 0]
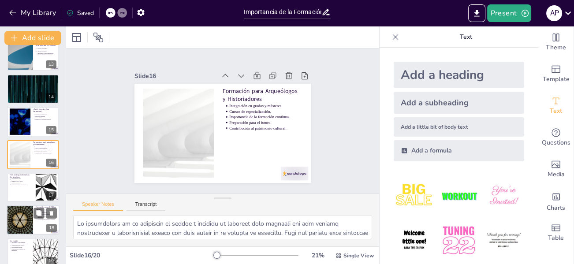
click at [18, 186] on div at bounding box center [33, 187] width 52 height 29
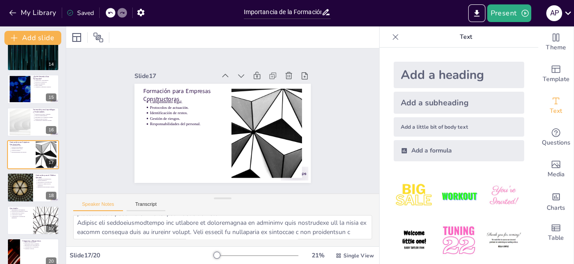
scroll to position [122, 0]
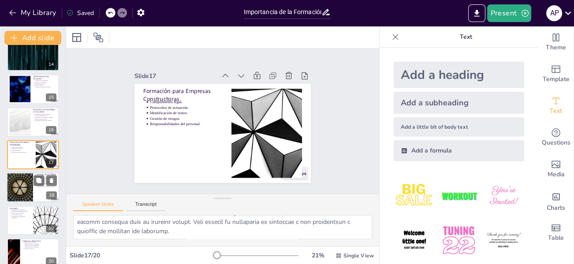
click at [18, 189] on div at bounding box center [19, 188] width 53 height 30
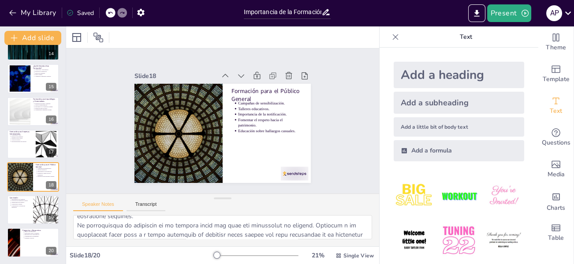
scroll to position [0, 0]
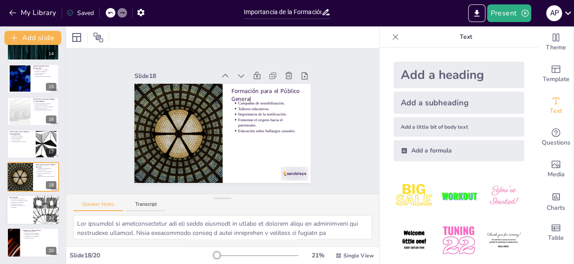
click at [11, 208] on div at bounding box center [33, 210] width 53 height 30
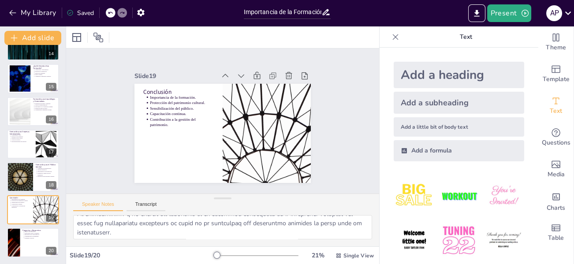
scroll to position [113, 0]
click at [17, 241] on div at bounding box center [13, 242] width 53 height 30
type textarea "Este espacio es una oportunidad para que los participantes clarifiquen dudas y …"
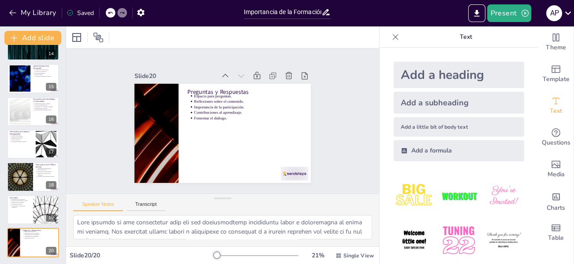
scroll to position [1, 0]
click at [11, 13] on icon "button" at bounding box center [12, 13] width 7 height 6
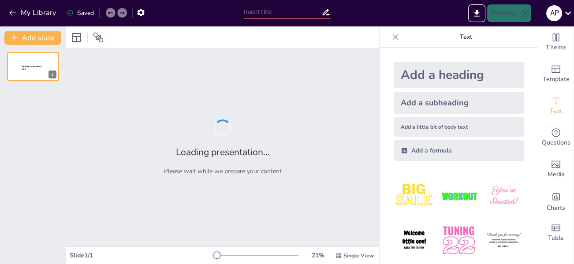
type input "Formación y Capacitación en el Manejo de Hallazgos Arqueológicos Prehistóricos"
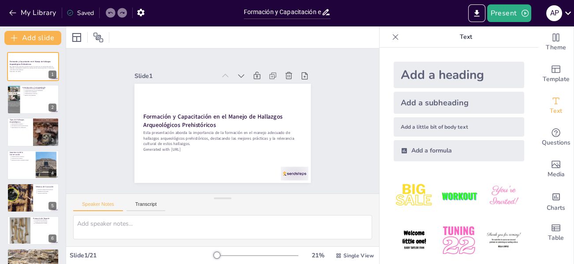
click at [29, 66] on p "Esta presentación aborda la importancia de la formación en el manejo adecuado d…" at bounding box center [33, 68] width 47 height 5
click at [16, 92] on div at bounding box center [13, 100] width 23 height 30
type textarea "La arqueología es fundamental para entender cómo vivieron las sociedades antigu…"
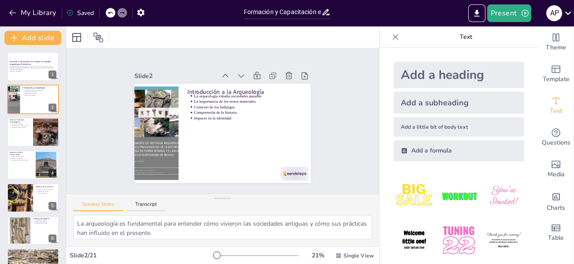
click at [391, 38] on icon at bounding box center [395, 37] width 9 height 9
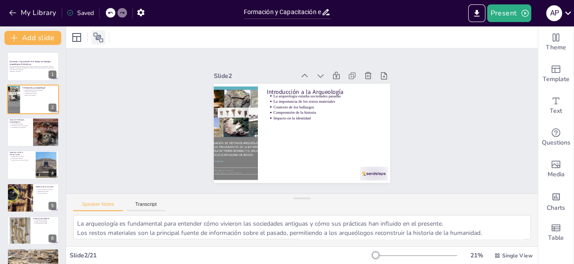
click at [98, 39] on icon at bounding box center [98, 38] width 10 height 10
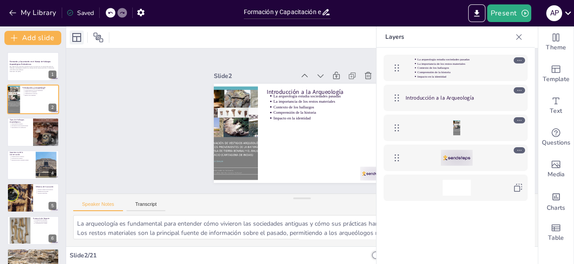
click at [77, 39] on icon at bounding box center [76, 37] width 11 height 11
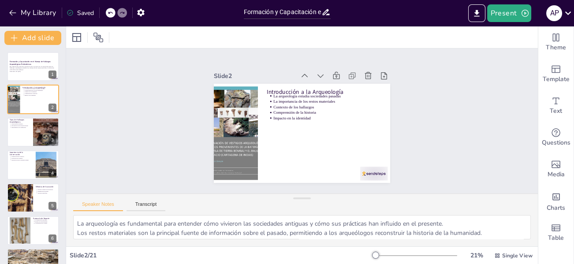
click at [410, 253] on div at bounding box center [414, 255] width 85 height 7
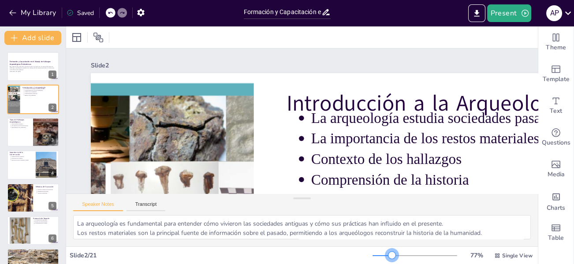
click at [386, 255] on div at bounding box center [381, 255] width 19 height 1
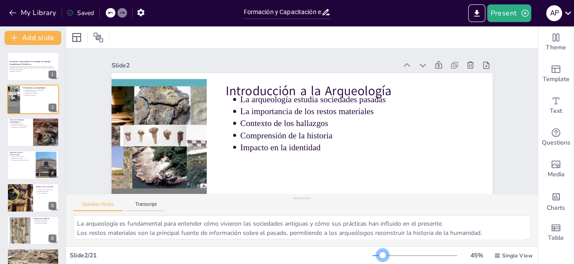
click at [377, 255] on div at bounding box center [377, 255] width 10 height 1
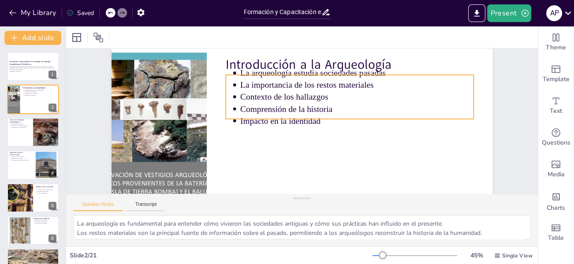
scroll to position [44, 0]
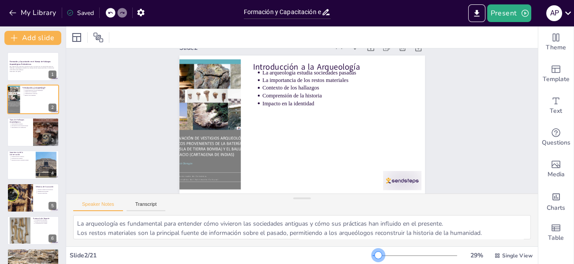
click at [372, 253] on div at bounding box center [414, 255] width 85 height 7
click at [32, 67] on p "Esta presentación aborda la importancia de la formación en el manejo adecuado d…" at bounding box center [33, 68] width 48 height 5
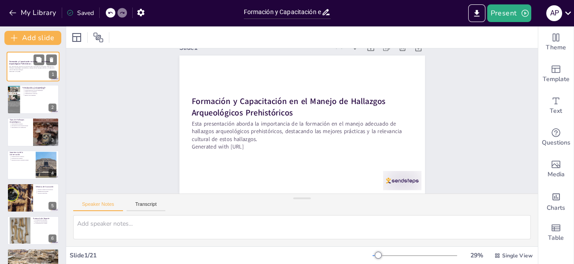
scroll to position [0, 0]
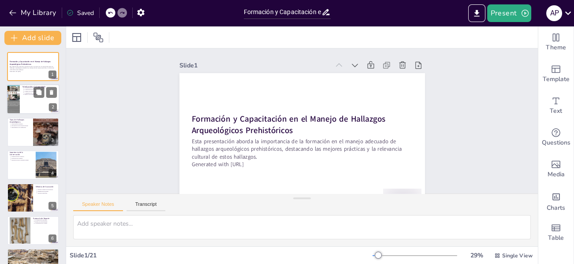
click at [18, 100] on div at bounding box center [13, 100] width 23 height 30
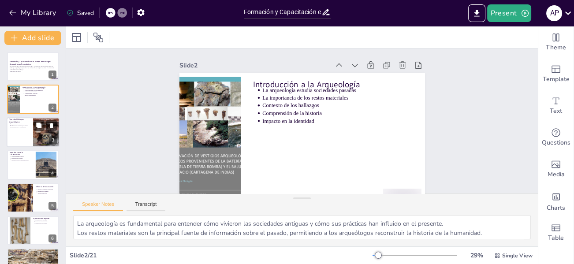
click at [20, 131] on div at bounding box center [33, 132] width 53 height 30
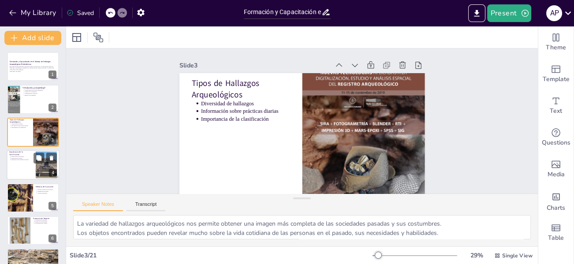
click at [19, 162] on div at bounding box center [33, 165] width 53 height 30
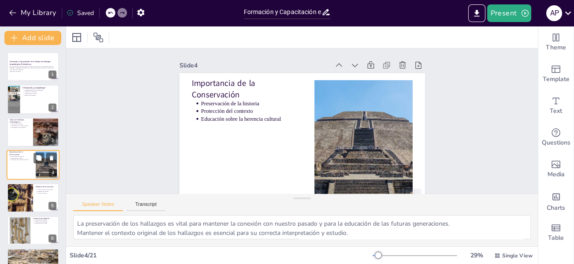
scroll to position [10, 0]
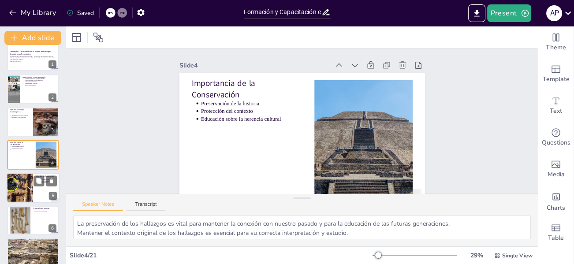
click at [25, 186] on div at bounding box center [19, 188] width 53 height 30
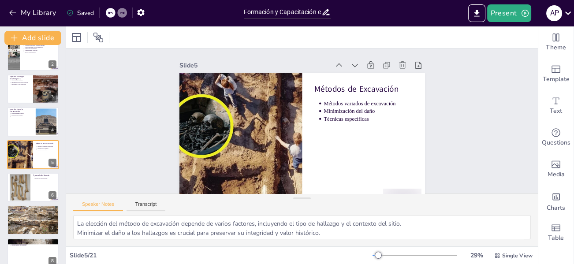
scroll to position [11, 0]
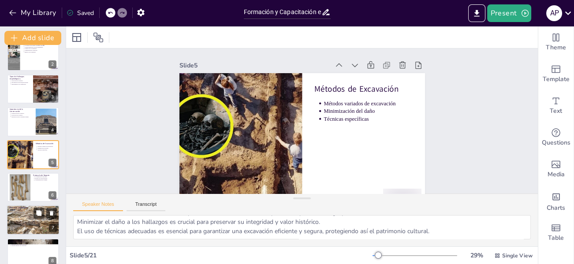
click at [13, 186] on div at bounding box center [20, 187] width 21 height 29
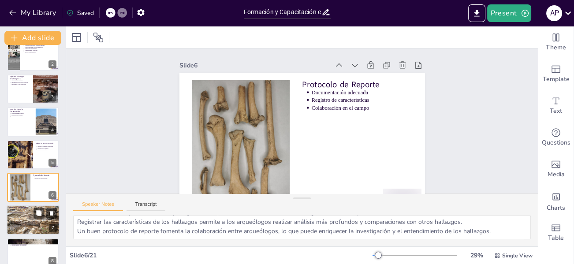
scroll to position [76, 0]
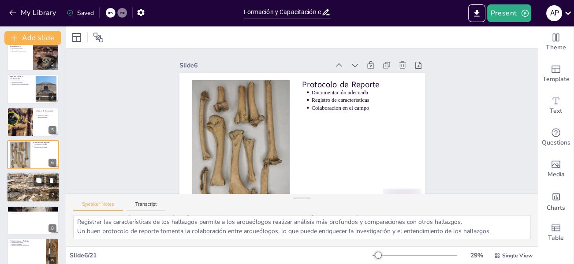
click at [24, 184] on div at bounding box center [33, 187] width 53 height 35
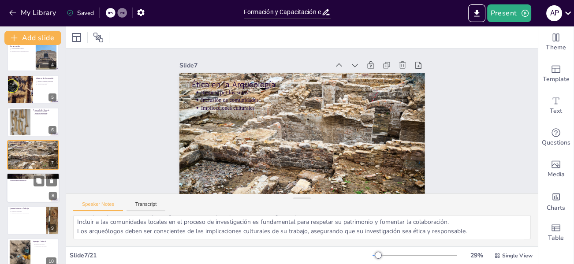
scroll to position [241, 0]
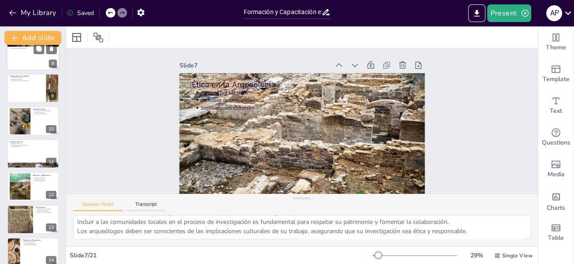
click at [32, 51] on div at bounding box center [33, 56] width 53 height 30
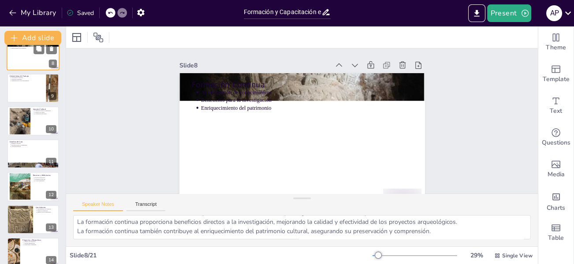
scroll to position [141, 0]
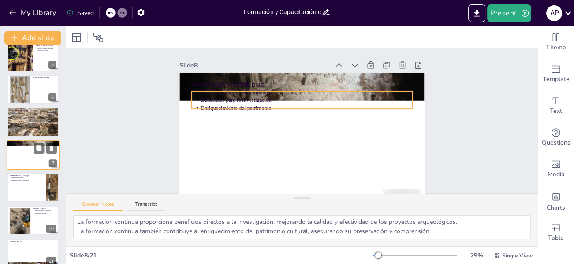
click at [18, 144] on ul "Actualización de conocimientos Beneficios para la investigación Enriquecimiento…" at bounding box center [33, 145] width 48 height 5
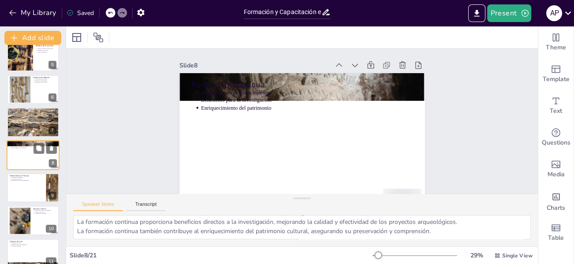
scroll to position [21, 0]
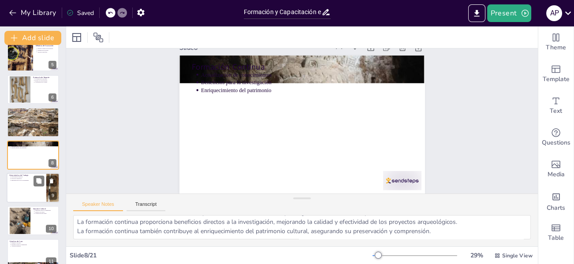
click at [29, 182] on div at bounding box center [33, 188] width 53 height 30
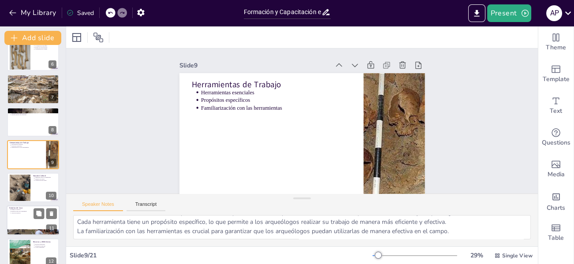
click at [11, 188] on div at bounding box center [20, 188] width 26 height 26
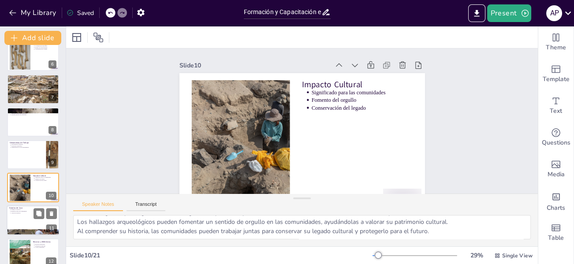
scroll to position [207, 0]
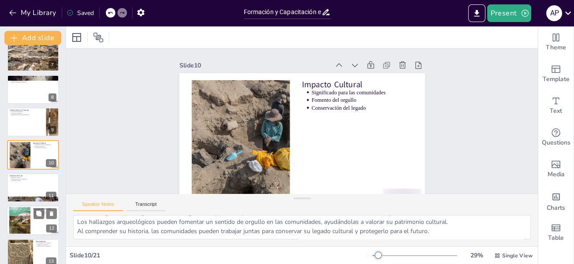
click at [20, 213] on div at bounding box center [20, 220] width 36 height 27
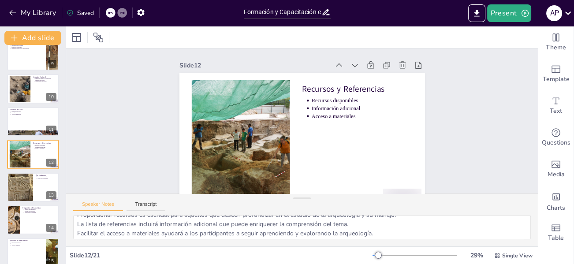
scroll to position [11, 0]
click at [19, 184] on div at bounding box center [20, 187] width 26 height 33
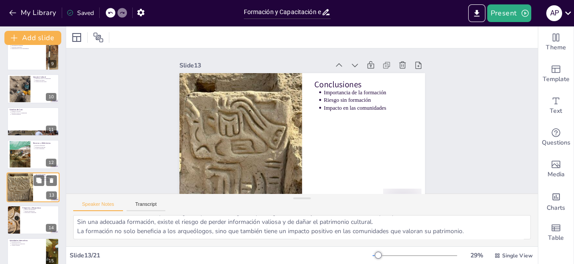
scroll to position [305, 0]
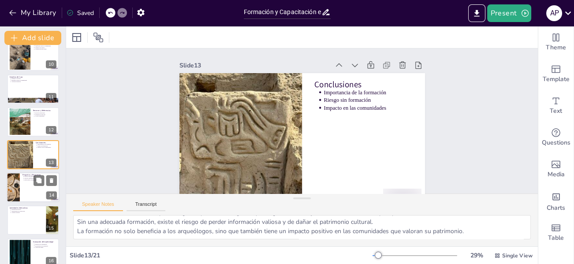
click at [22, 185] on div at bounding box center [33, 187] width 53 height 30
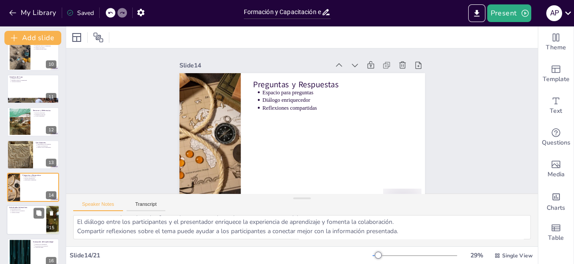
scroll to position [338, 0]
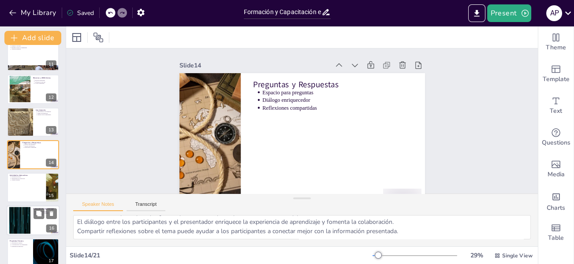
click at [23, 221] on div at bounding box center [20, 220] width 48 height 27
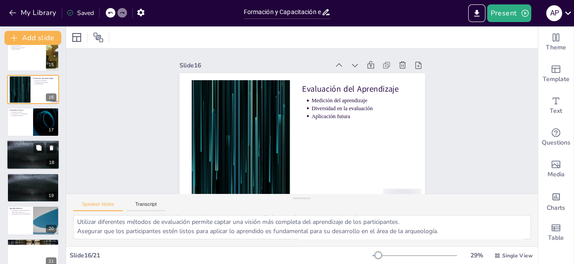
scroll to position [480, 0]
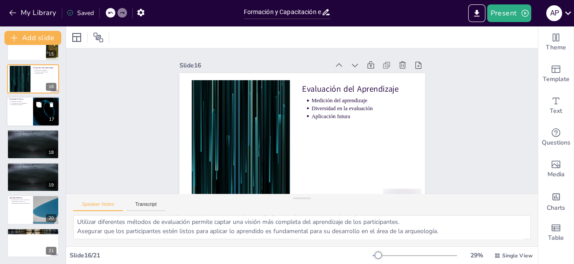
click at [17, 112] on div at bounding box center [33, 112] width 53 height 30
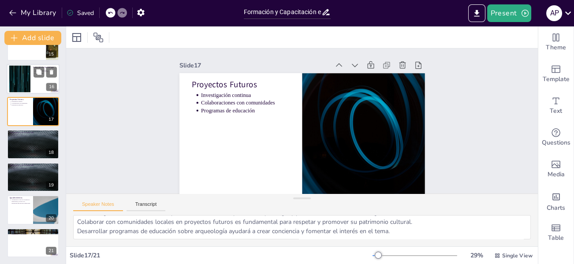
scroll to position [436, 0]
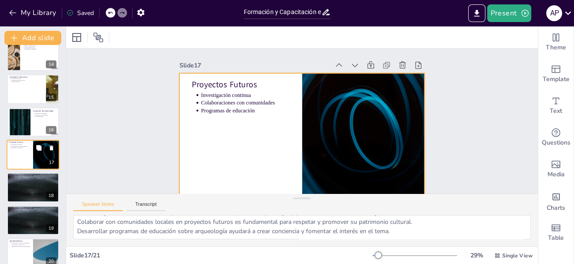
click at [20, 154] on div at bounding box center [33, 155] width 53 height 30
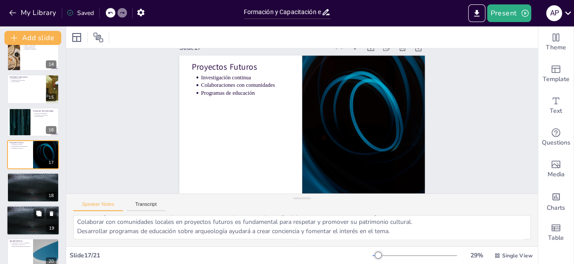
click at [23, 184] on div at bounding box center [33, 187] width 52 height 29
type textarea "Participar como voluntario permite a los interesados involucrarse activamente e…"
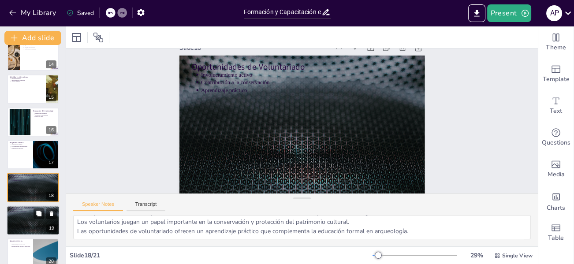
scroll to position [0, 0]
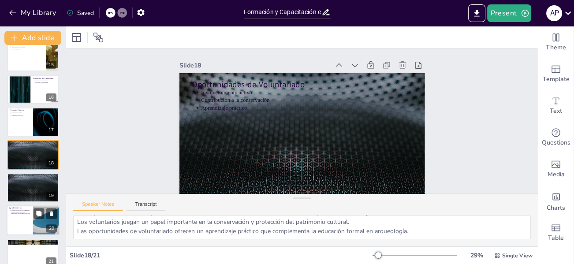
click at [19, 219] on div at bounding box center [33, 220] width 53 height 30
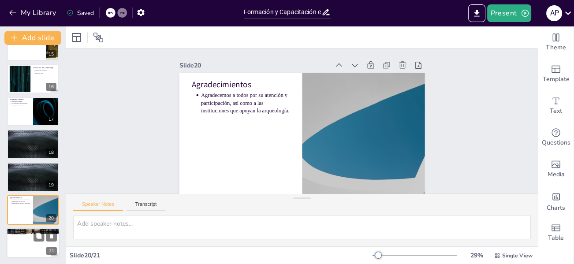
click at [14, 235] on div at bounding box center [33, 243] width 53 height 30
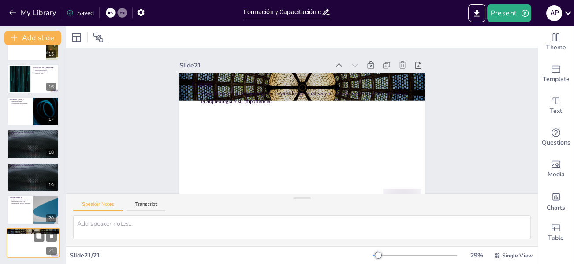
scroll to position [21, 0]
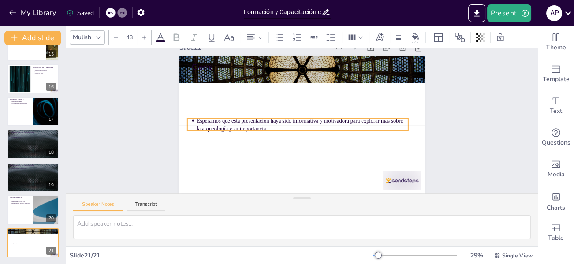
drag, startPoint x: 255, startPoint y: 69, endPoint x: 250, endPoint y: 112, distance: 42.5
click at [250, 112] on div "Cierre Esperamos que esta presentación haya sido informativa y motivadora para …" at bounding box center [334, 64] width 212 height 123
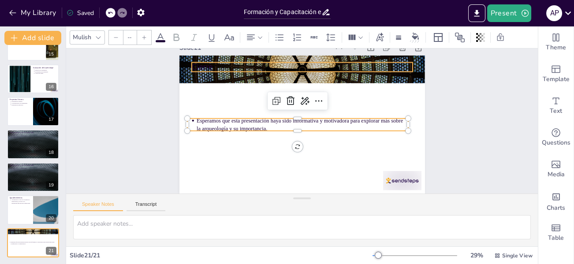
type input "64"
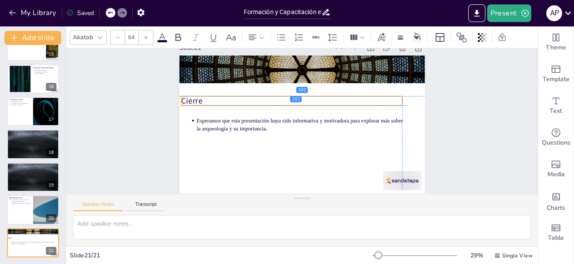
drag, startPoint x: 255, startPoint y: 59, endPoint x: 247, endPoint y: 94, distance: 36.1
click at [247, 94] on p "Cierre" at bounding box center [300, 98] width 206 height 100
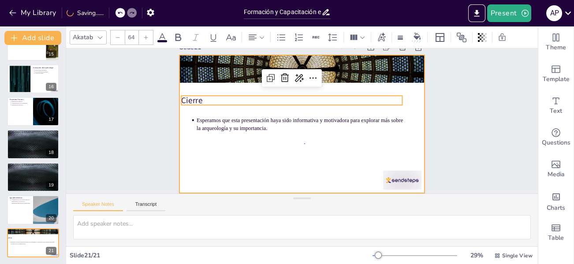
click at [305, 140] on div at bounding box center [300, 124] width 280 height 256
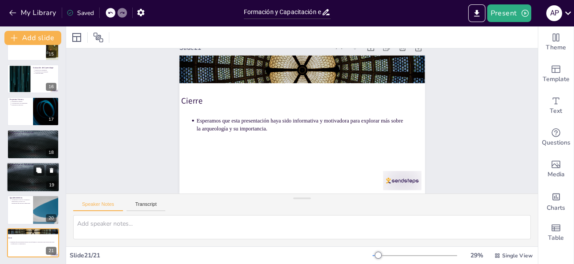
click at [30, 164] on p "Oportunidades de Voluntariado" at bounding box center [33, 165] width 48 height 3
type textarea "Participar como voluntario permite a los interesados involucrarse activamente e…"
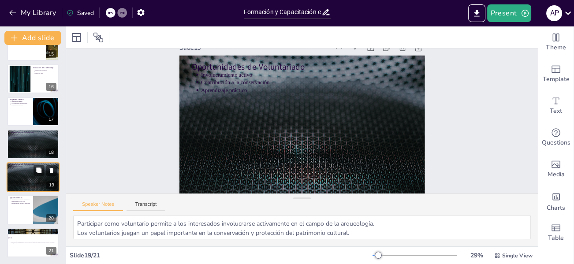
scroll to position [0, 0]
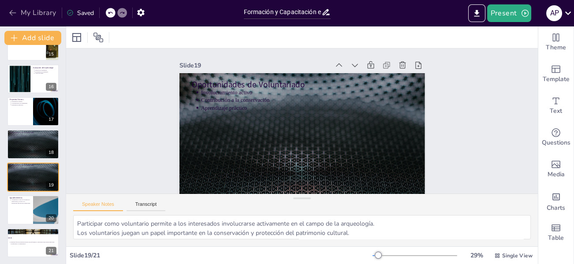
click at [35, 12] on button "My Library" at bounding box center [33, 13] width 53 height 14
